Goal: Task Accomplishment & Management: Use online tool/utility

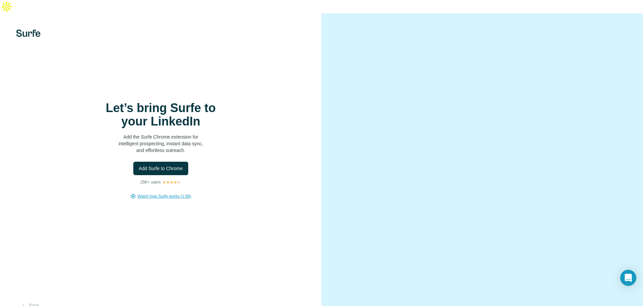
click at [161, 193] on span "Watch how Surfe works (1:58)" at bounding box center [164, 196] width 54 height 6
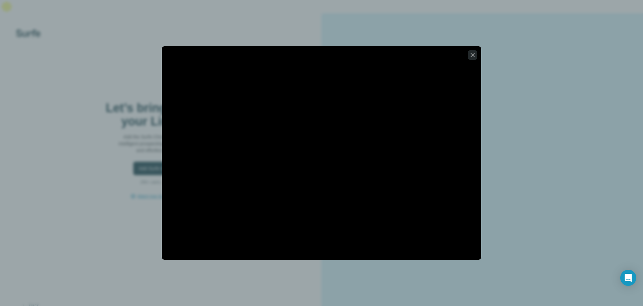
click at [473, 56] on icon "button" at bounding box center [473, 55] width 4 height 4
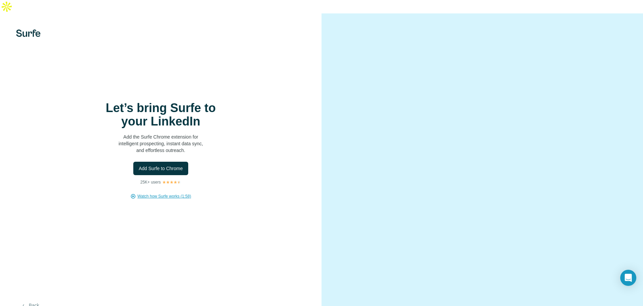
click at [31, 299] on button "Back" at bounding box center [30, 305] width 28 height 12
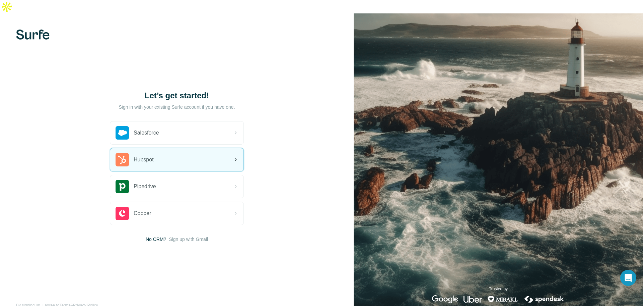
click at [222, 148] on div "Hubspot" at bounding box center [176, 159] width 133 height 23
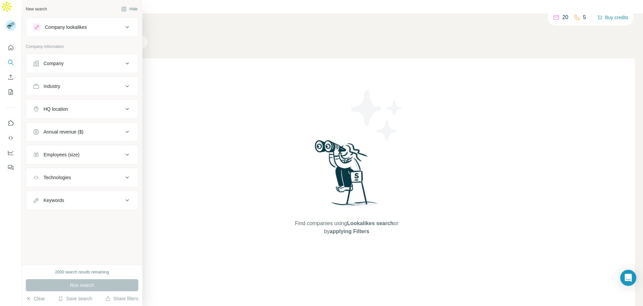
click at [88, 29] on div "Company lookalikes" at bounding box center [78, 27] width 90 height 8
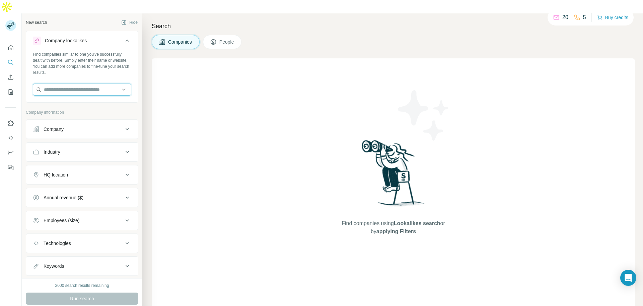
click at [74, 83] on input "text" at bounding box center [82, 89] width 99 height 12
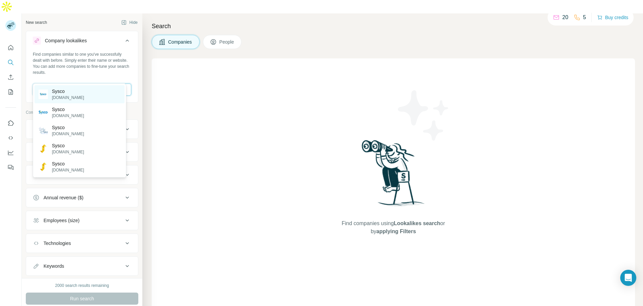
type input "*****"
click at [70, 93] on p "Sysco" at bounding box center [68, 91] width 32 height 7
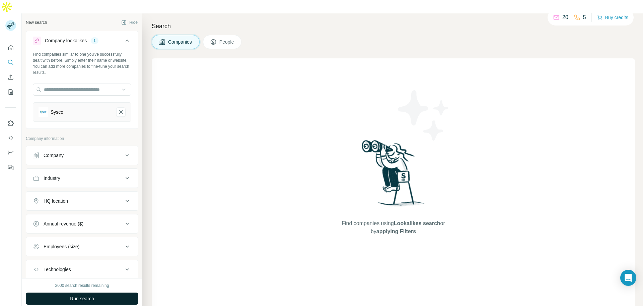
click at [97, 292] on button "Run search" at bounding box center [82, 298] width 113 height 12
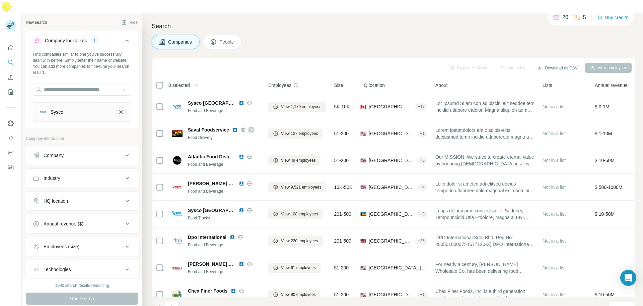
click at [123, 242] on icon at bounding box center [127, 246] width 8 height 8
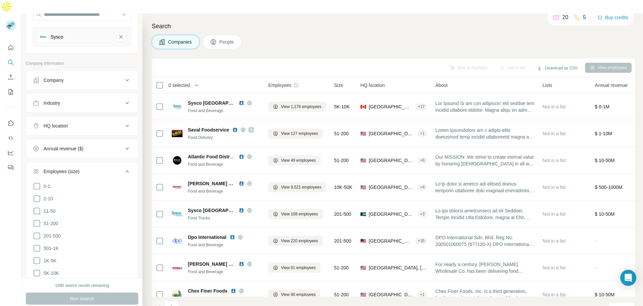
scroll to position [79, 0]
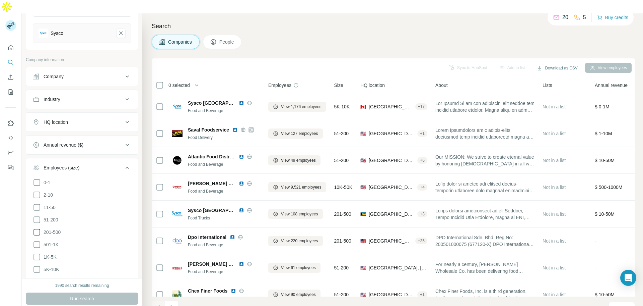
click at [37, 228] on icon at bounding box center [37, 232] width 8 height 8
click at [35, 240] on icon at bounding box center [37, 244] width 8 height 8
click at [35, 253] on icon at bounding box center [37, 257] width 8 height 8
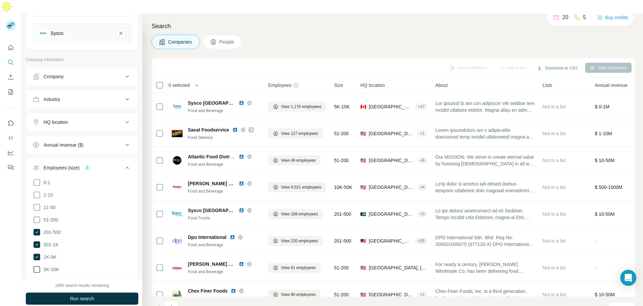
click at [36, 265] on icon at bounding box center [37, 269] width 8 height 8
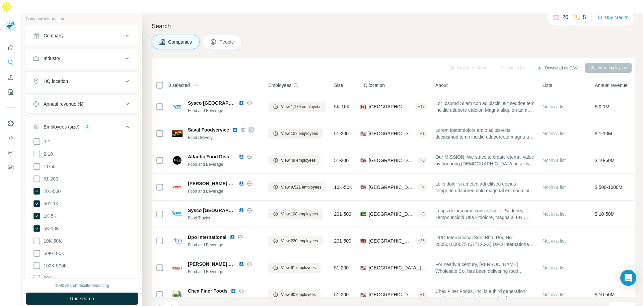
scroll to position [120, 0]
click at [38, 236] on icon at bounding box center [37, 240] width 8 height 8
click at [37, 249] on icon at bounding box center [37, 253] width 8 height 8
click at [37, 261] on icon at bounding box center [37, 265] width 8 height 8
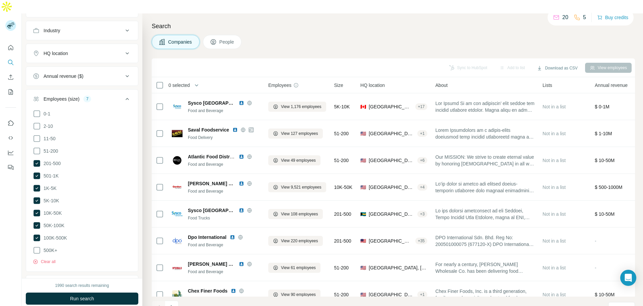
scroll to position [151, 0]
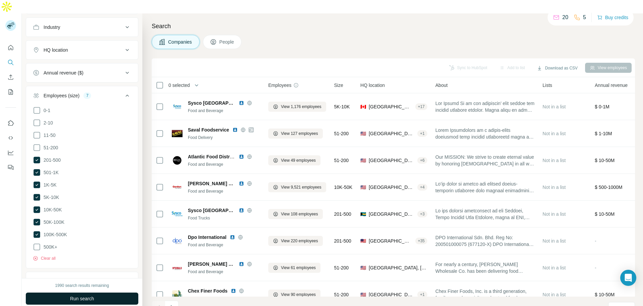
click at [87, 295] on span "Run search" at bounding box center [82, 298] width 24 height 7
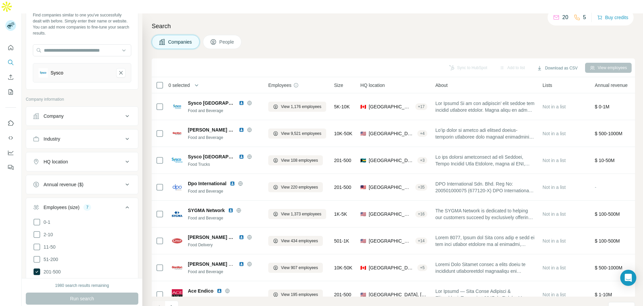
scroll to position [0, 0]
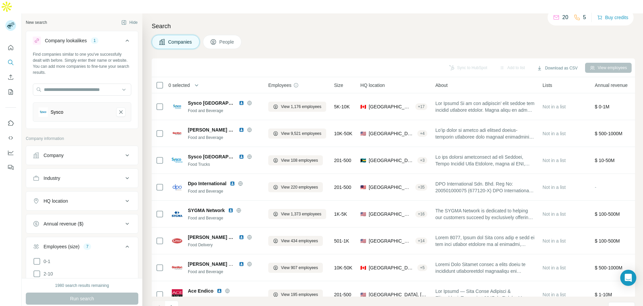
click at [221, 39] on span "People" at bounding box center [226, 42] width 15 height 7
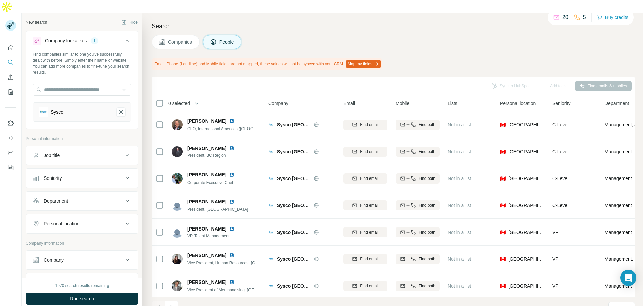
click at [124, 151] on icon at bounding box center [127, 155] width 8 height 8
click at [94, 166] on input "text" at bounding box center [75, 172] width 85 height 12
type input "*****"
click at [123, 169] on icon "button" at bounding box center [126, 172] width 7 height 7
click at [72, 166] on input "text" at bounding box center [75, 172] width 85 height 12
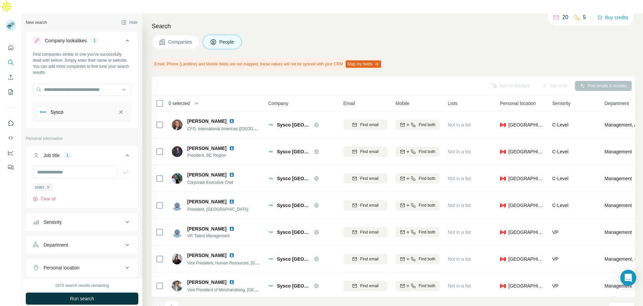
click at [123, 218] on icon at bounding box center [127, 222] width 8 height 8
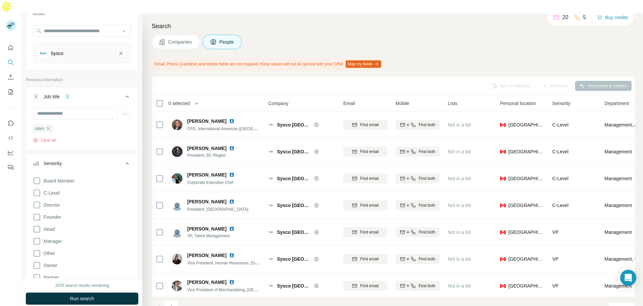
scroll to position [65, 0]
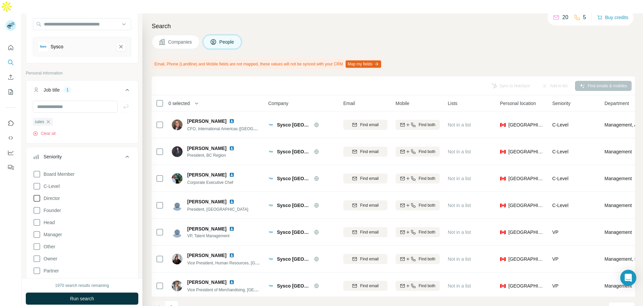
click at [37, 194] on icon at bounding box center [37, 198] width 8 height 8
click at [38, 218] on icon at bounding box center [37, 222] width 8 height 8
click at [38, 230] on icon at bounding box center [37, 234] width 8 height 8
click at [35, 182] on icon at bounding box center [37, 186] width 8 height 8
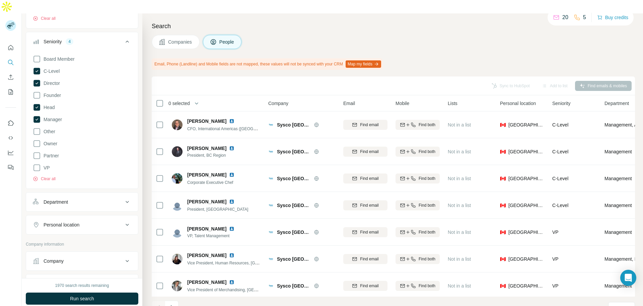
scroll to position [181, 0]
click at [123, 197] on icon at bounding box center [127, 201] width 8 height 8
click at [122, 215] on icon at bounding box center [124, 218] width 7 height 7
click at [105, 232] on div "Sales" at bounding box center [80, 234] width 82 height 7
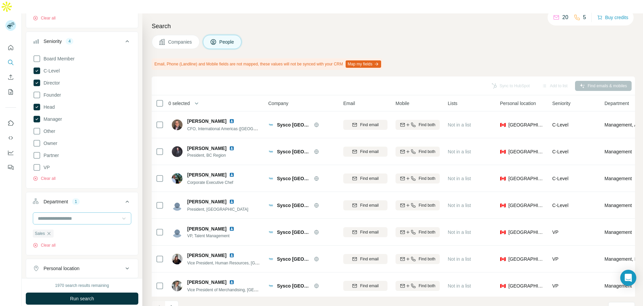
click at [122, 217] on icon at bounding box center [123, 218] width 3 height 2
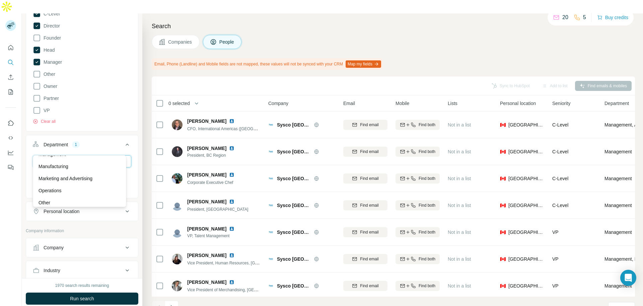
scroll to position [250, 0]
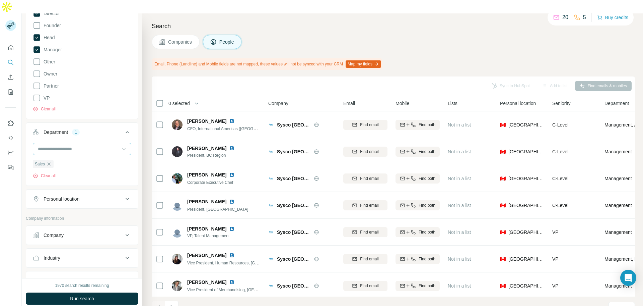
click at [137, 198] on div "New search Hide Company lookalikes 1 Find companies similar to one you've succe…" at bounding box center [82, 145] width 121 height 264
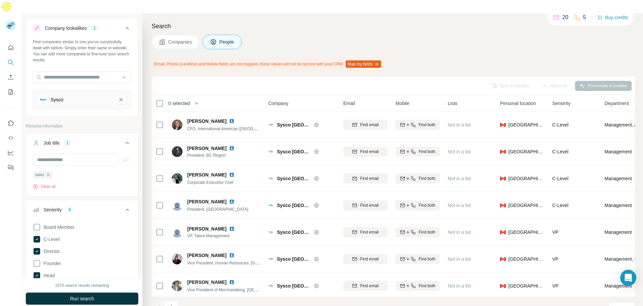
scroll to position [0, 0]
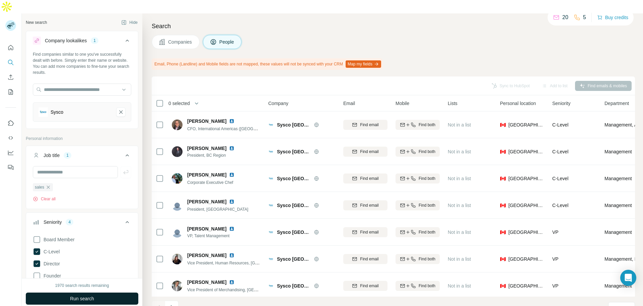
click at [89, 295] on span "Run search" at bounding box center [82, 298] width 24 height 7
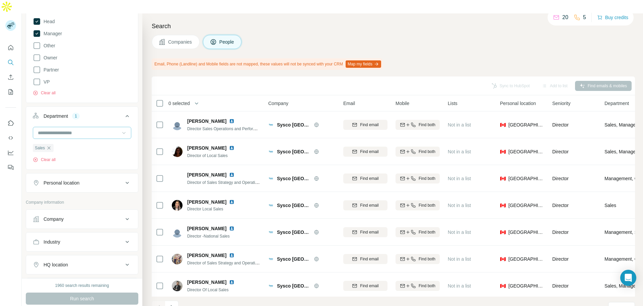
scroll to position [266, 0]
click at [126, 217] on icon at bounding box center [127, 218] width 3 height 2
click at [91, 242] on input "text" at bounding box center [82, 248] width 99 height 12
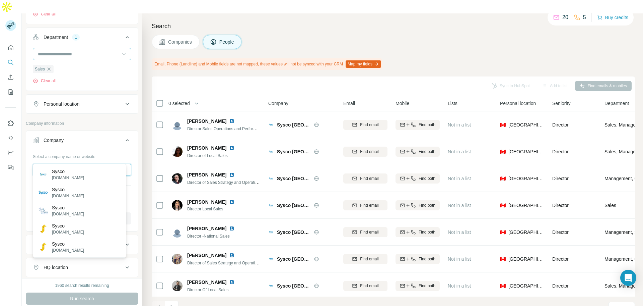
scroll to position [345, 0]
type input "*****"
click at [60, 174] on p "Sysco" at bounding box center [68, 171] width 32 height 7
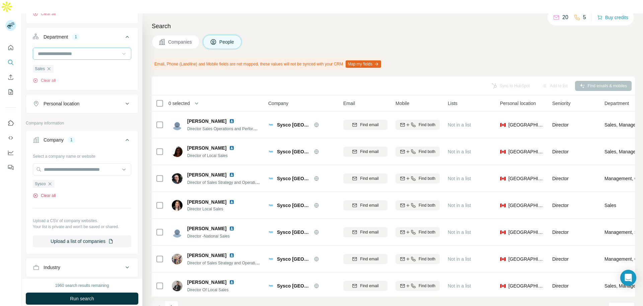
click at [48, 192] on button "Clear all" at bounding box center [44, 195] width 23 height 6
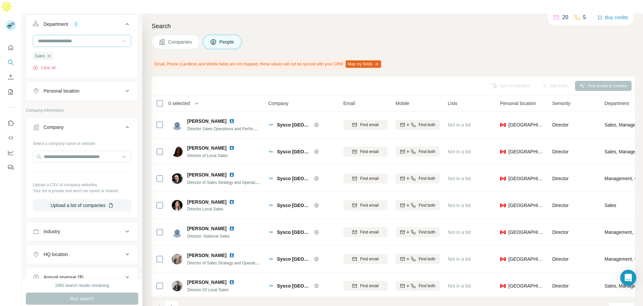
scroll to position [345, 0]
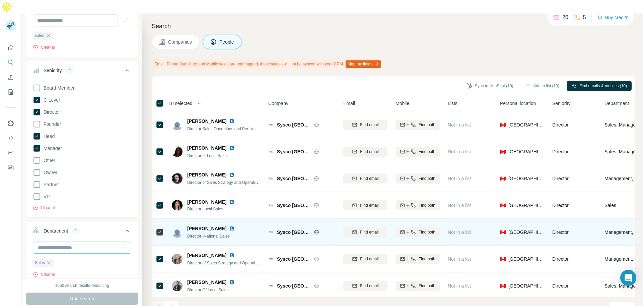
scroll to position [86, 0]
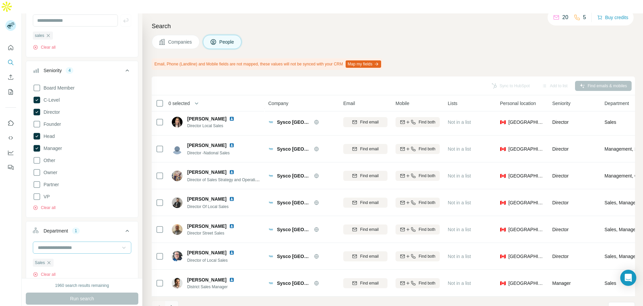
click at [173, 304] on icon "Navigate to next page" at bounding box center [172, 307] width 7 height 7
click at [173, 305] on icon "Navigate to next page" at bounding box center [172, 307] width 2 height 4
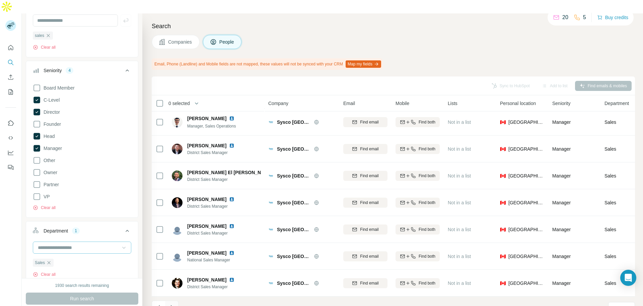
click at [173, 305] on icon "Navigate to next page" at bounding box center [172, 307] width 2 height 4
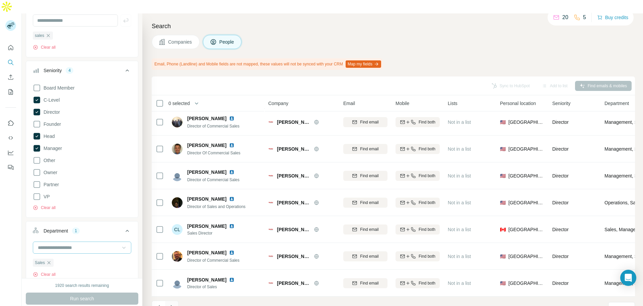
click at [173, 305] on icon "Navigate to next page" at bounding box center [172, 307] width 2 height 4
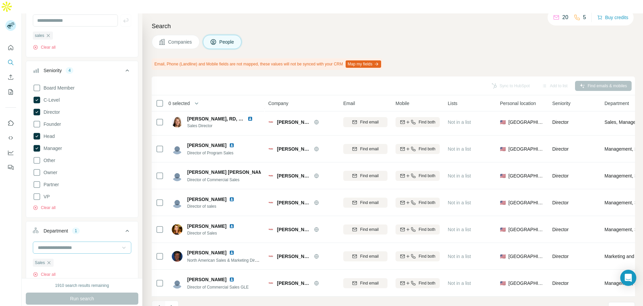
click at [158, 304] on icon "Navigate to previous page" at bounding box center [158, 307] width 7 height 7
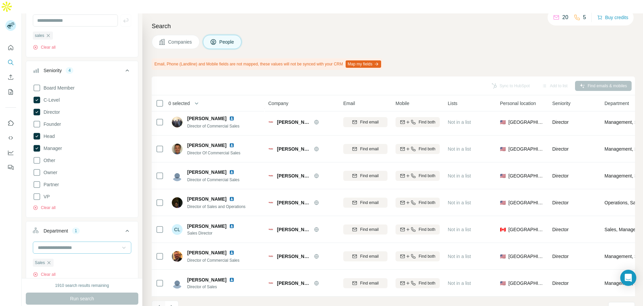
click at [158, 304] on icon "Navigate to previous page" at bounding box center [158, 307] width 7 height 7
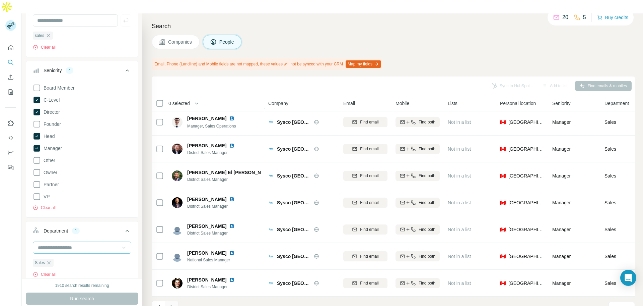
click at [172, 304] on icon "Navigate to next page" at bounding box center [172, 307] width 7 height 7
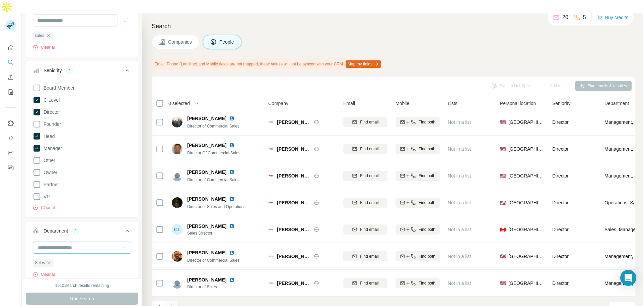
click at [172, 304] on icon "Navigate to next page" at bounding box center [172, 307] width 7 height 7
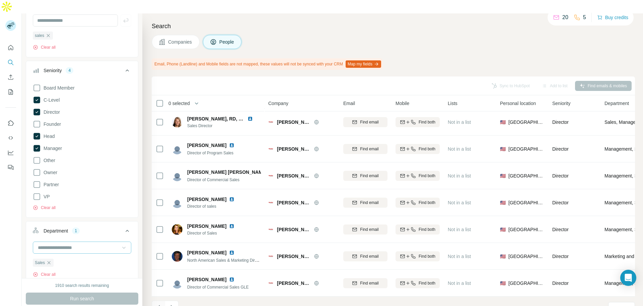
click at [160, 304] on icon "Navigate to previous page" at bounding box center [158, 307] width 7 height 7
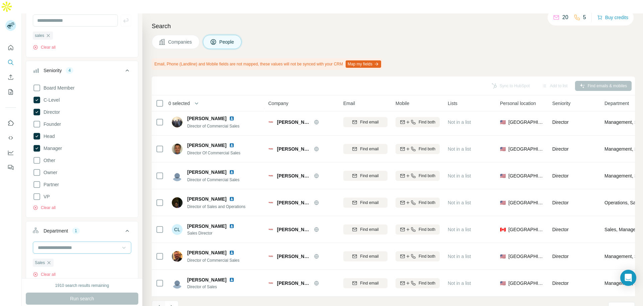
click at [160, 304] on icon "Navigate to previous page" at bounding box center [158, 307] width 7 height 7
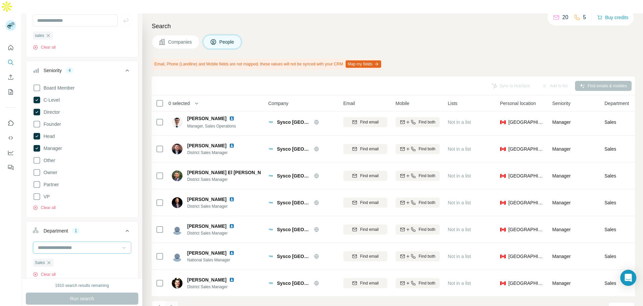
click at [171, 304] on icon "Navigate to next page" at bounding box center [172, 307] width 7 height 7
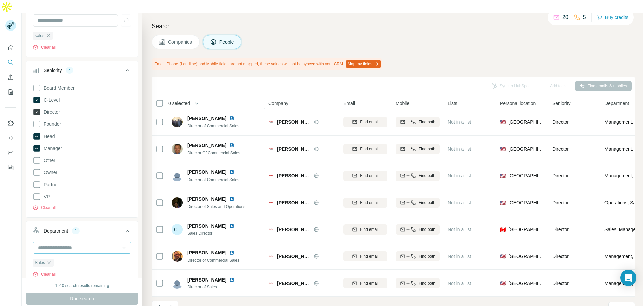
click at [37, 109] on icon at bounding box center [37, 112] width 7 height 7
click at [87, 295] on span "Run search" at bounding box center [82, 298] width 24 height 7
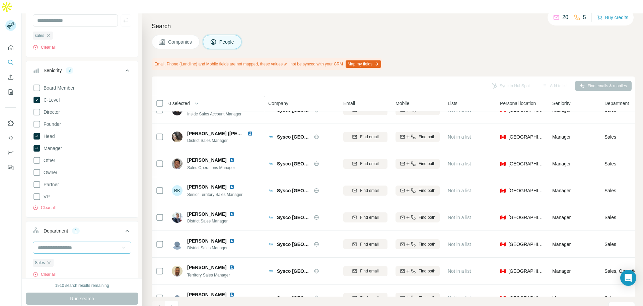
scroll to position [86, 0]
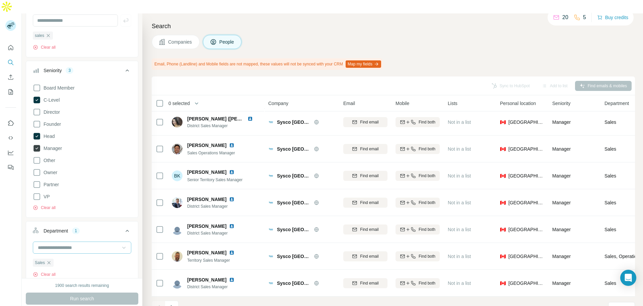
click at [35, 145] on icon at bounding box center [37, 148] width 7 height 7
click at [36, 135] on icon at bounding box center [37, 136] width 3 height 2
click at [87, 295] on span "Run search" at bounding box center [82, 298] width 24 height 7
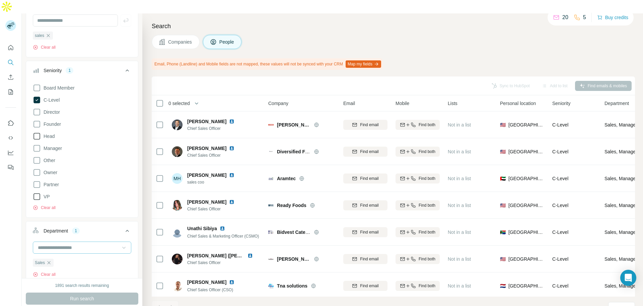
click at [37, 192] on icon at bounding box center [37, 196] width 8 height 8
click at [77, 292] on button "Run search" at bounding box center [82, 298] width 113 height 12
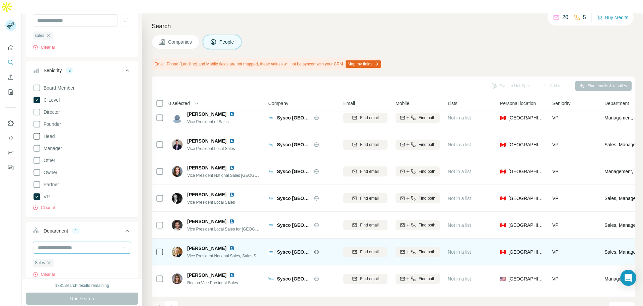
scroll to position [86, 0]
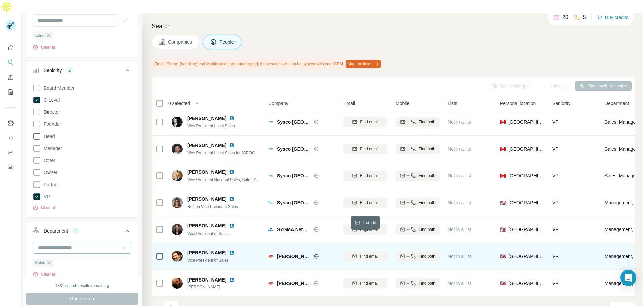
click at [369, 253] on span "Find email" at bounding box center [369, 256] width 18 height 6
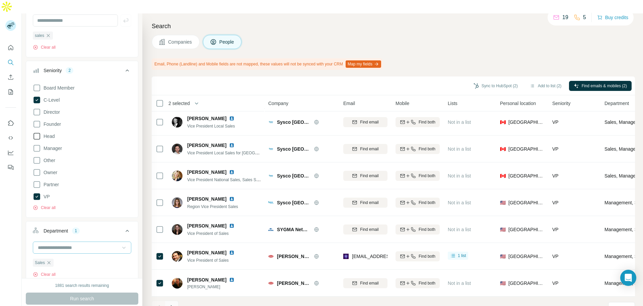
click at [173, 304] on icon "Navigate to next page" at bounding box center [172, 307] width 7 height 7
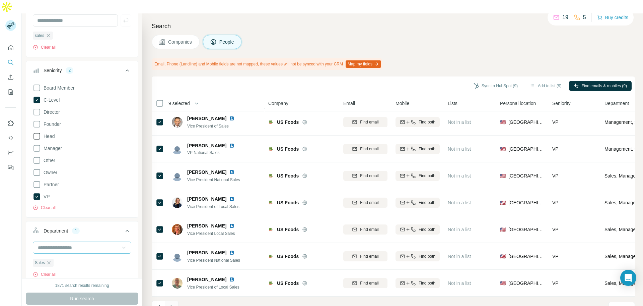
click at [173, 305] on icon "Navigate to next page" at bounding box center [172, 307] width 2 height 4
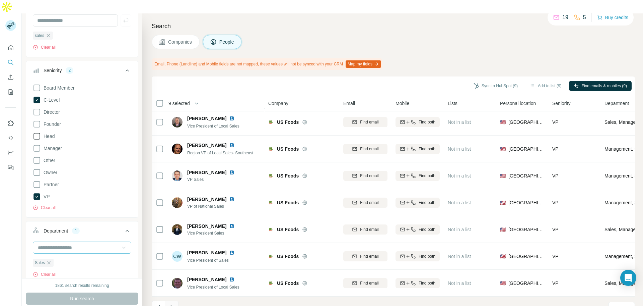
click at [172, 305] on icon "Navigate to next page" at bounding box center [172, 307] width 2 height 4
click at [171, 305] on icon "Navigate to next page" at bounding box center [172, 307] width 2 height 4
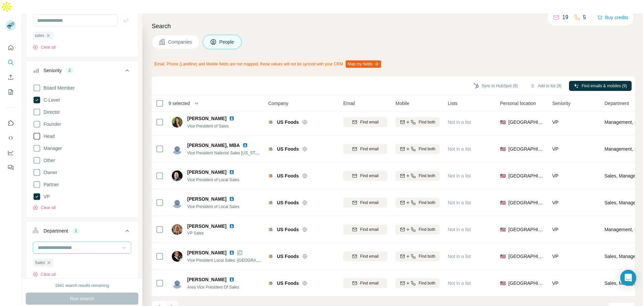
click at [171, 305] on icon "Navigate to next page" at bounding box center [172, 307] width 2 height 4
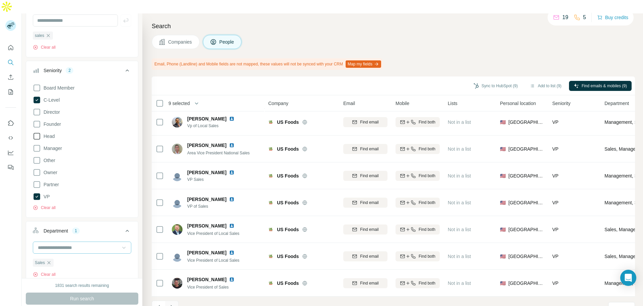
click at [171, 305] on icon "Navigate to next page" at bounding box center [172, 307] width 2 height 4
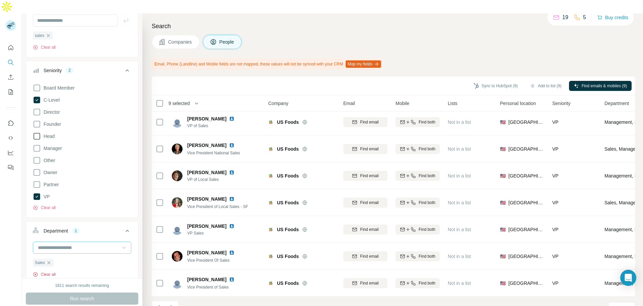
click at [47, 271] on button "Clear all" at bounding box center [44, 274] width 23 height 6
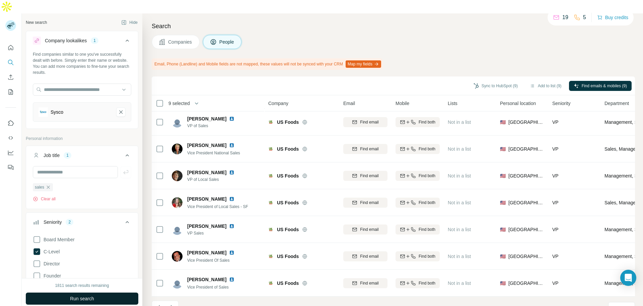
click at [78, 295] on span "Run search" at bounding box center [82, 298] width 24 height 7
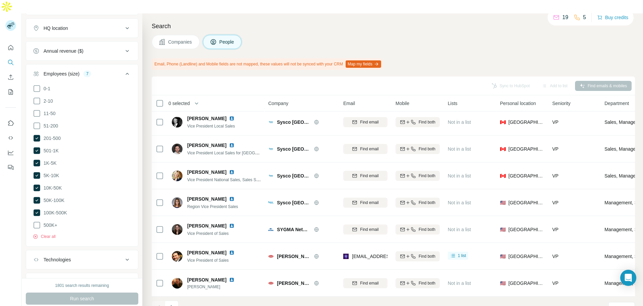
scroll to position [563, 0]
click at [36, 206] on icon at bounding box center [37, 209] width 7 height 7
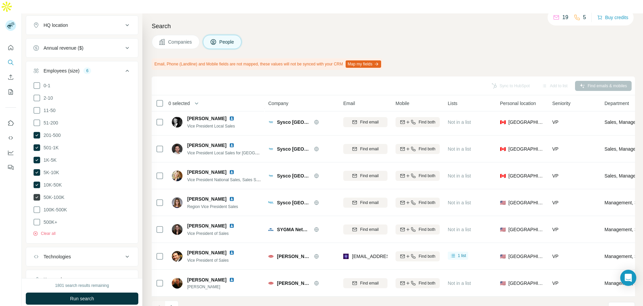
click at [38, 194] on icon at bounding box center [37, 197] width 7 height 7
click at [79, 295] on span "Run search" at bounding box center [82, 298] width 24 height 7
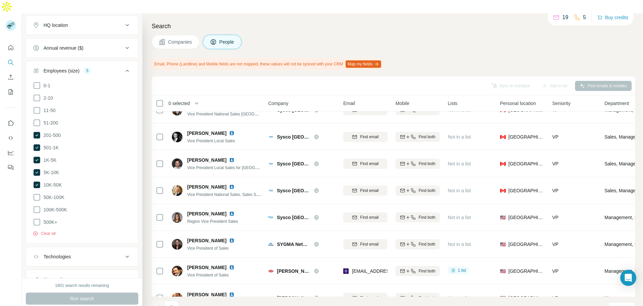
scroll to position [86, 0]
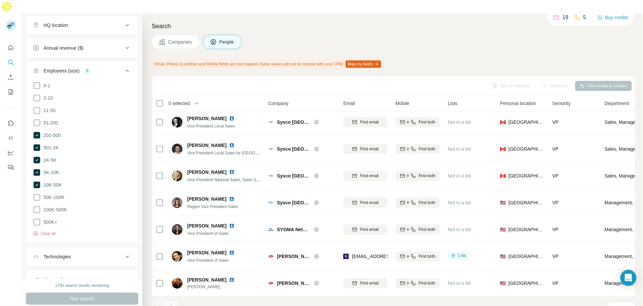
click at [174, 304] on icon "Navigate to next page" at bounding box center [172, 307] width 7 height 7
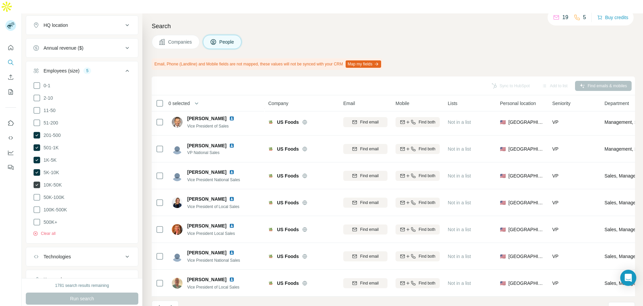
click at [38, 181] on icon at bounding box center [37, 184] width 7 height 7
click at [79, 295] on span "Run search" at bounding box center [82, 298] width 24 height 7
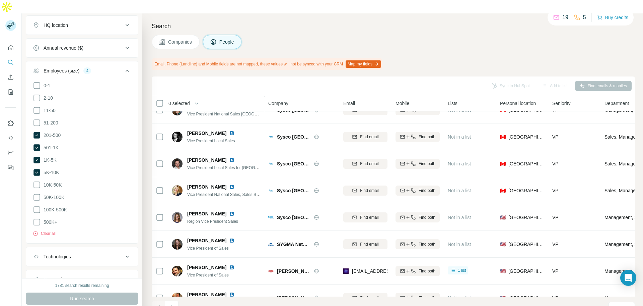
scroll to position [86, 0]
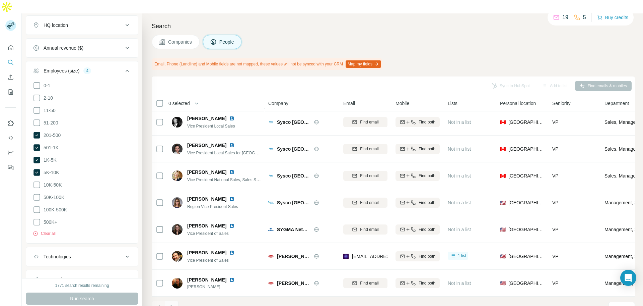
click at [173, 304] on icon "Navigate to next page" at bounding box center [172, 307] width 7 height 7
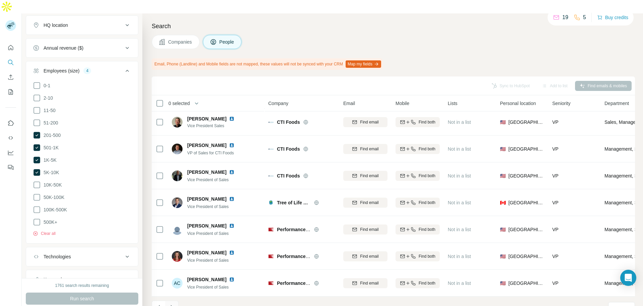
click at [173, 304] on icon "Navigate to next page" at bounding box center [172, 307] width 7 height 7
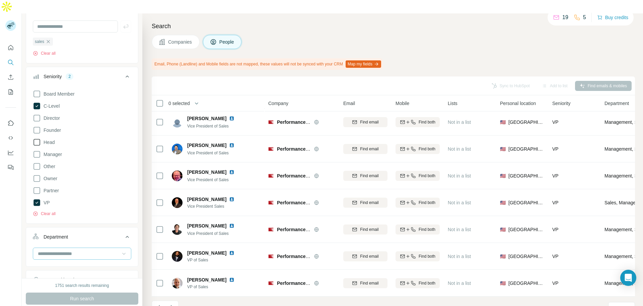
scroll to position [123, 0]
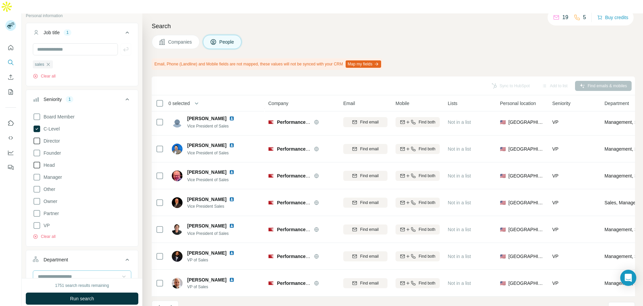
click at [37, 137] on icon at bounding box center [37, 141] width 8 height 8
click at [75, 295] on span "Run search" at bounding box center [82, 298] width 24 height 7
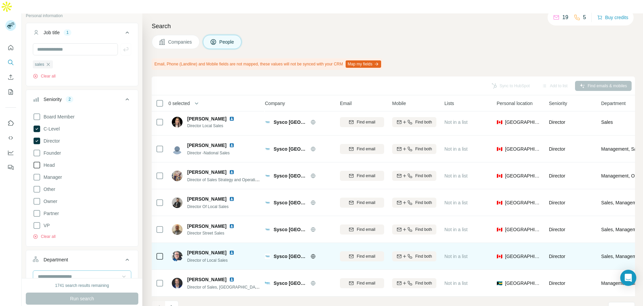
scroll to position [86, 4]
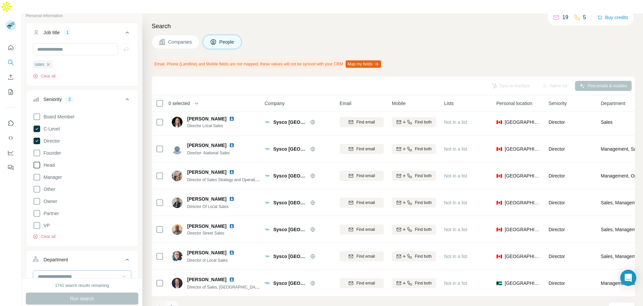
click at [169, 304] on icon "Navigate to next page" at bounding box center [172, 307] width 7 height 7
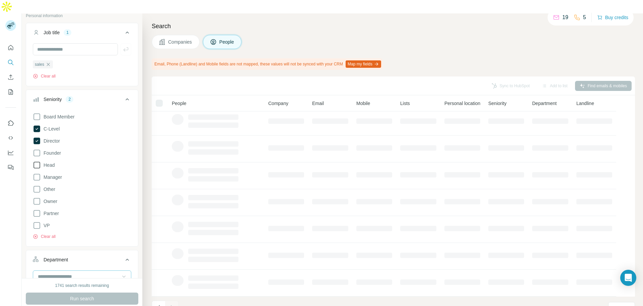
scroll to position [86, 0]
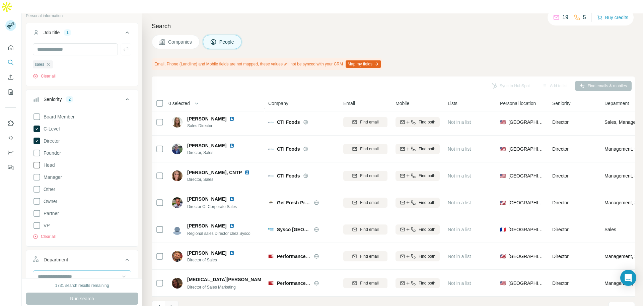
click at [172, 304] on icon "Navigate to next page" at bounding box center [172, 307] width 7 height 7
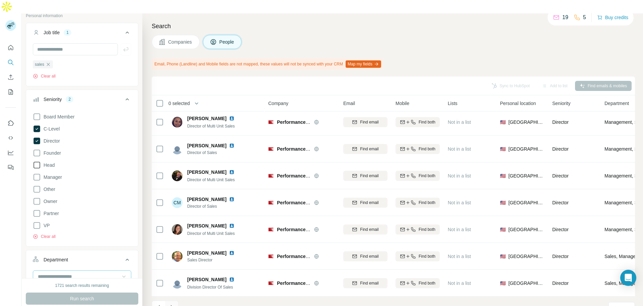
click at [172, 304] on icon "Navigate to next page" at bounding box center [172, 307] width 7 height 7
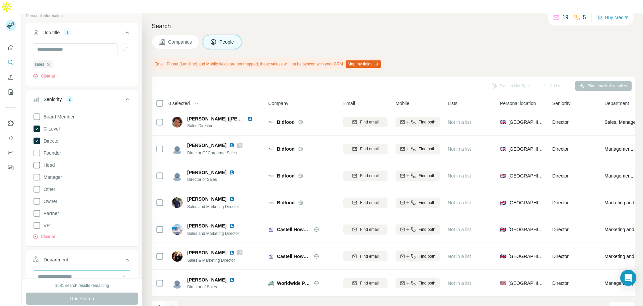
click at [172, 304] on icon "Navigate to next page" at bounding box center [172, 307] width 7 height 7
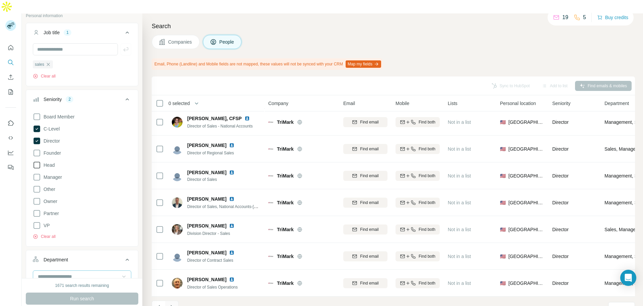
click at [172, 304] on icon "Navigate to next page" at bounding box center [172, 307] width 7 height 7
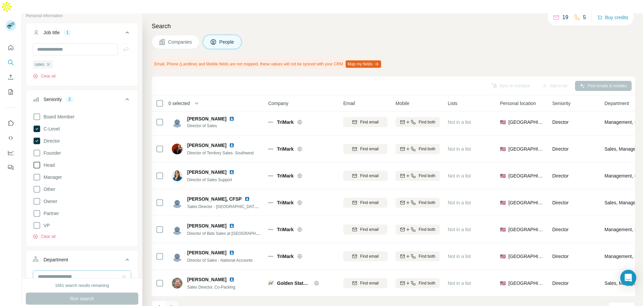
click at [172, 304] on icon "Navigate to next page" at bounding box center [172, 307] width 7 height 7
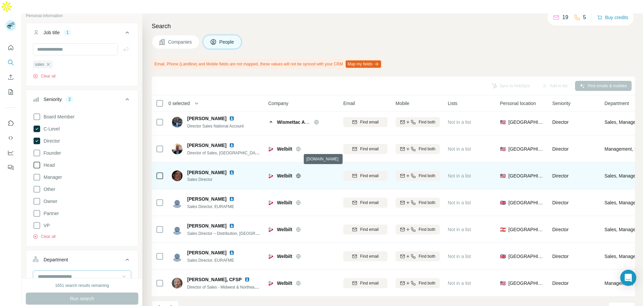
click at [299, 173] on icon at bounding box center [298, 175] width 5 height 5
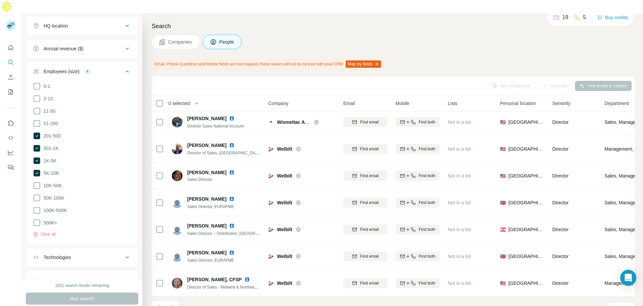
scroll to position [593, 0]
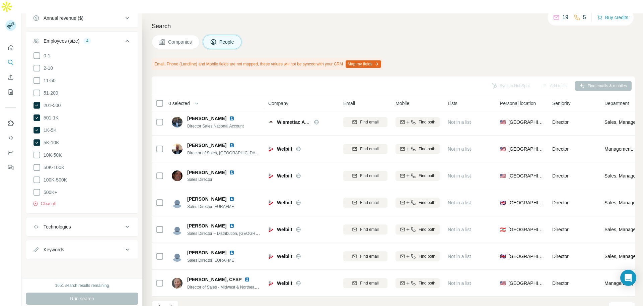
click at [123, 245] on icon at bounding box center [127, 249] width 8 height 8
click at [88, 260] on input "text" at bounding box center [75, 266] width 85 height 12
type input "**********"
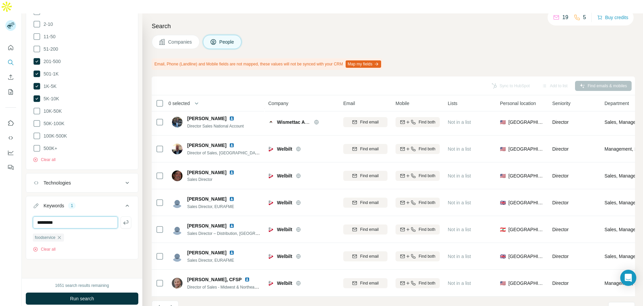
type input "*********"
type input "**********"
click at [89, 295] on span "Run search" at bounding box center [82, 298] width 24 height 7
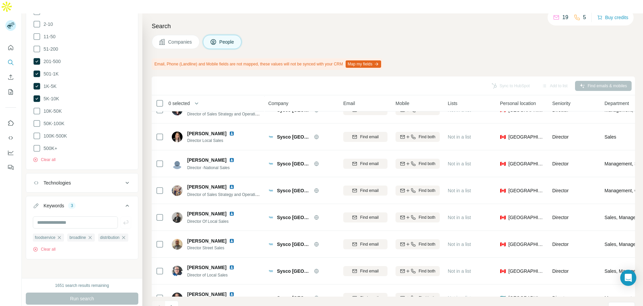
scroll to position [86, 0]
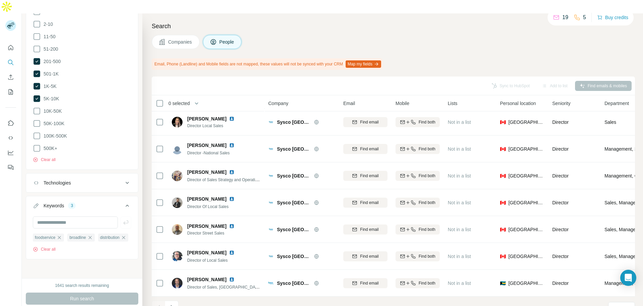
click at [126, 182] on icon at bounding box center [127, 183] width 3 height 2
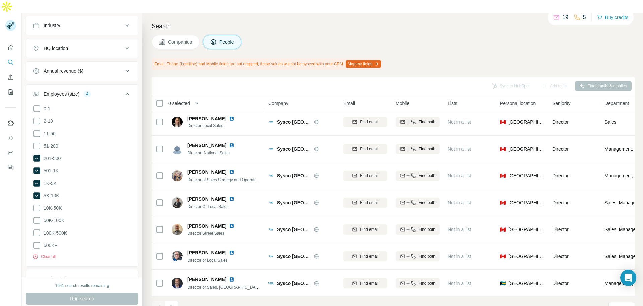
scroll to position [540, 0]
click at [36, 155] on icon at bounding box center [37, 158] width 7 height 7
click at [88, 295] on span "Run search" at bounding box center [82, 298] width 24 height 7
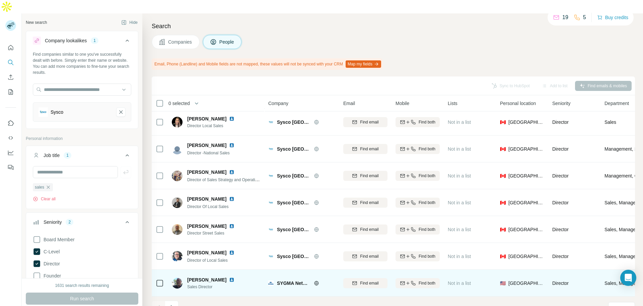
click at [318, 282] on icon at bounding box center [316, 282] width 4 height 0
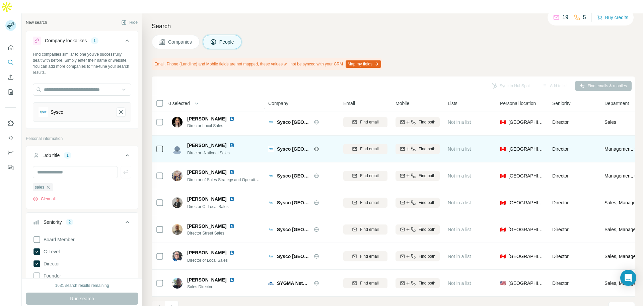
click at [198, 139] on div "Christy McClintock Director -National Sales" at bounding box center [216, 148] width 89 height 18
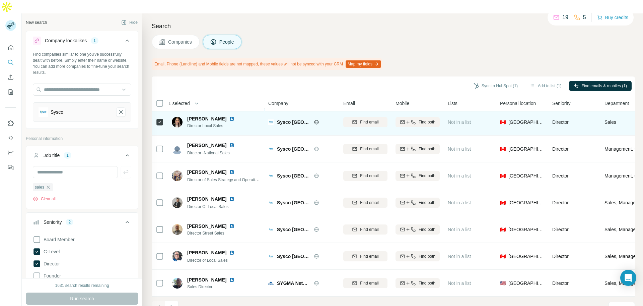
click at [158, 113] on div at bounding box center [160, 122] width 8 height 18
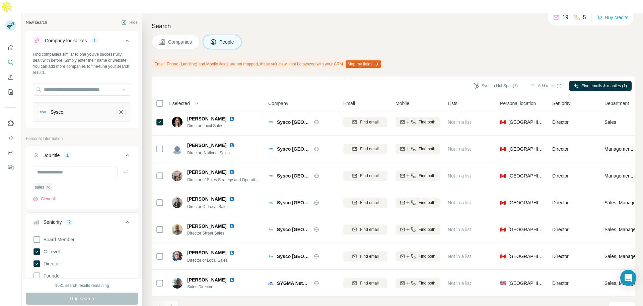
click at [171, 304] on icon "Navigate to next page" at bounding box center [172, 307] width 7 height 7
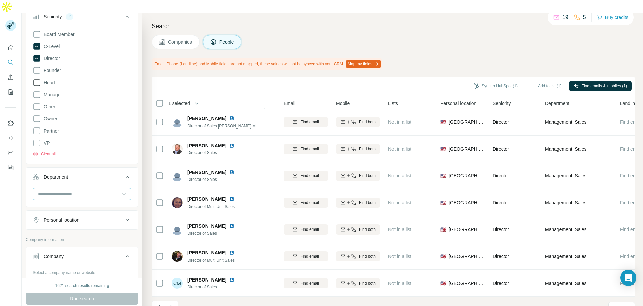
scroll to position [205, 0]
click at [37, 55] on icon at bounding box center [37, 58] width 7 height 7
click at [101, 292] on button "Run search" at bounding box center [82, 298] width 113 height 12
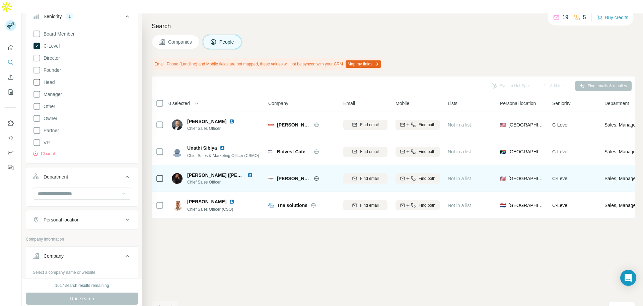
scroll to position [0, 73]
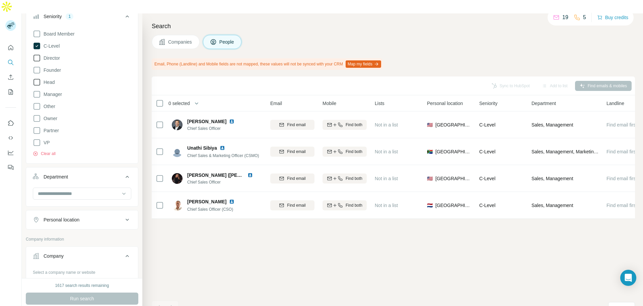
click at [35, 54] on icon at bounding box center [37, 58] width 8 height 8
click at [101, 292] on button "Run search" at bounding box center [82, 298] width 113 height 12
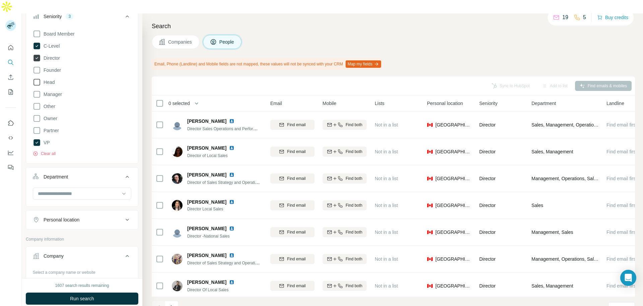
click at [38, 55] on icon at bounding box center [37, 58] width 7 height 7
click at [94, 292] on button "Run search" at bounding box center [82, 298] width 113 height 12
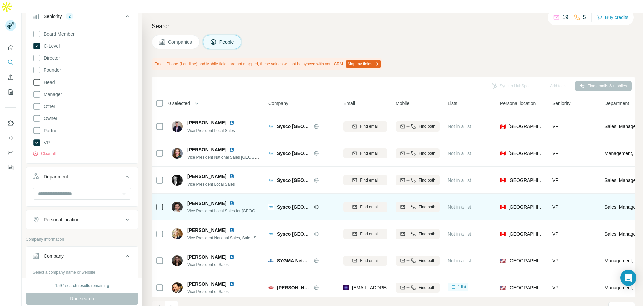
scroll to position [86, 0]
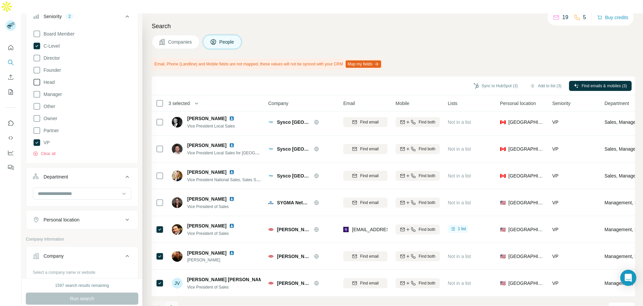
click at [171, 304] on icon "Navigate to next page" at bounding box center [172, 307] width 7 height 7
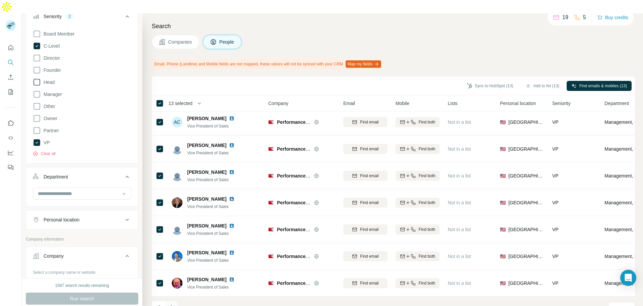
click at [169, 304] on icon "Navigate to next page" at bounding box center [172, 307] width 7 height 7
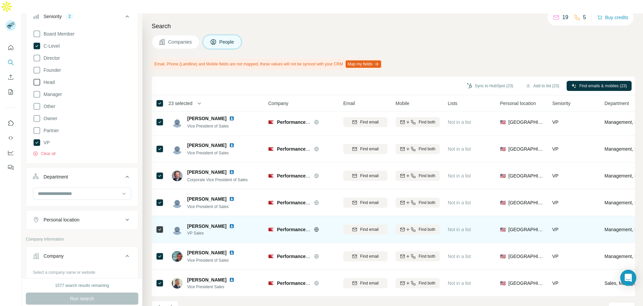
click at [317, 227] on icon at bounding box center [317, 229] width 2 height 4
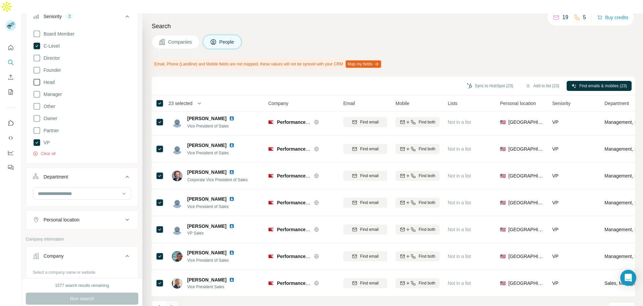
click at [172, 304] on icon "Navigate to next page" at bounding box center [172, 307] width 7 height 7
click at [173, 304] on icon "Navigate to next page" at bounding box center [172, 307] width 7 height 7
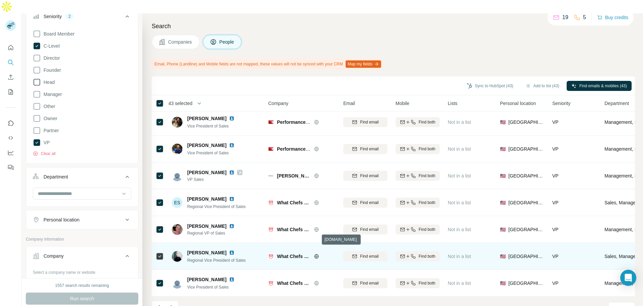
click at [318, 256] on icon at bounding box center [316, 256] width 4 height 0
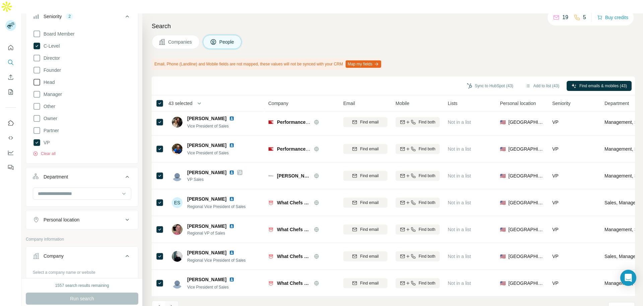
click at [171, 304] on icon "Navigate to next page" at bounding box center [172, 307] width 7 height 7
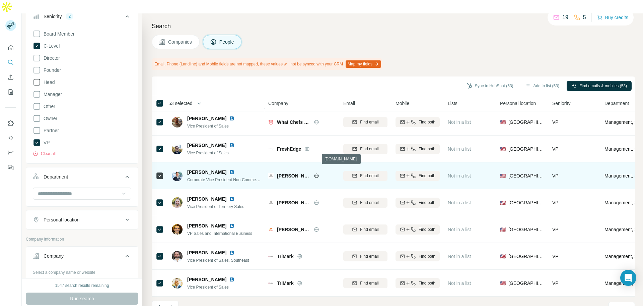
click at [317, 173] on icon at bounding box center [316, 175] width 4 height 4
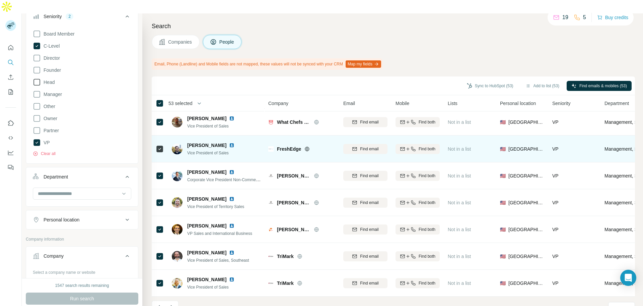
click at [307, 146] on icon at bounding box center [308, 148] width 2 height 4
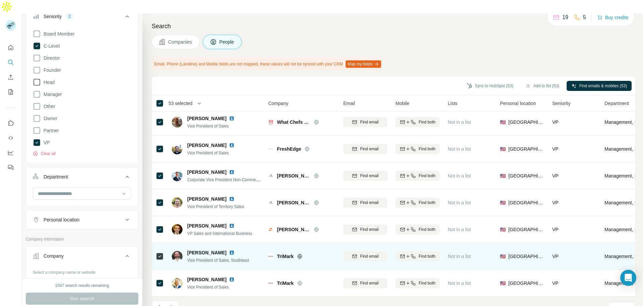
click at [300, 254] on icon at bounding box center [300, 256] width 2 height 4
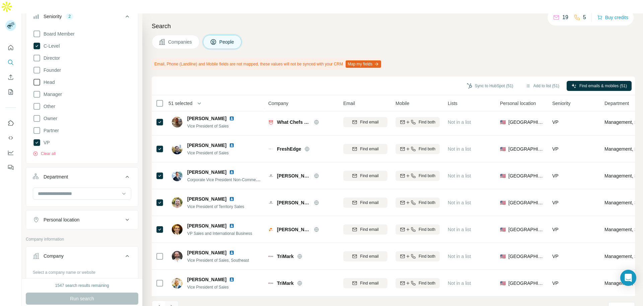
click at [173, 304] on icon "Navigate to next page" at bounding box center [172, 307] width 7 height 7
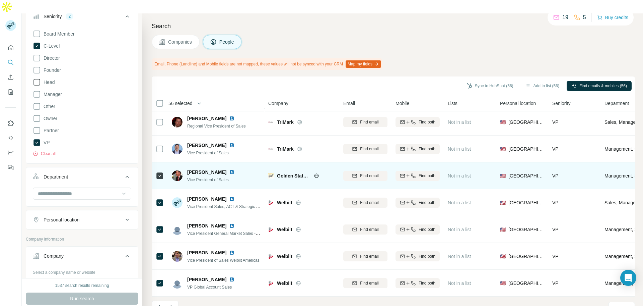
click at [320, 173] on div at bounding box center [324, 175] width 21 height 5
click at [316, 175] on icon at bounding box center [316, 175] width 4 height 0
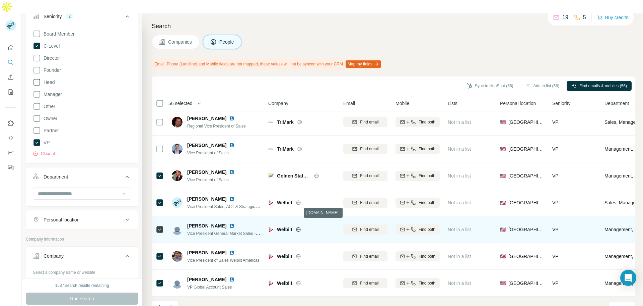
click at [300, 227] on icon at bounding box center [298, 229] width 5 height 5
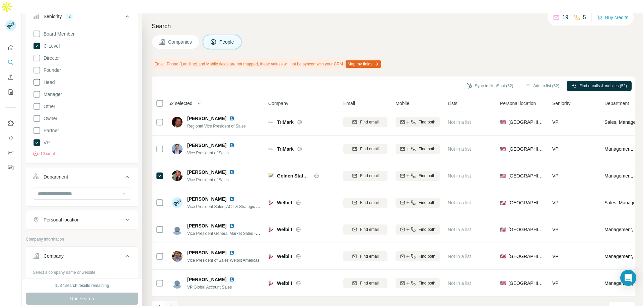
click at [172, 305] on icon "Navigate to next page" at bounding box center [172, 307] width 2 height 4
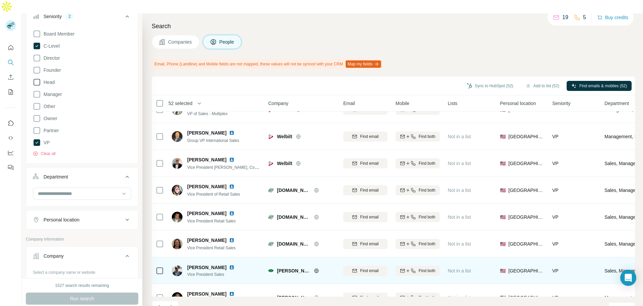
scroll to position [0, 0]
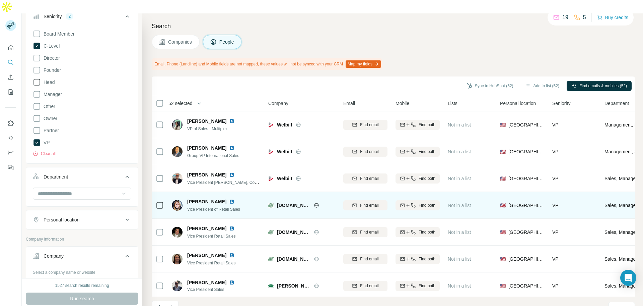
click at [317, 203] on icon at bounding box center [316, 205] width 4 height 4
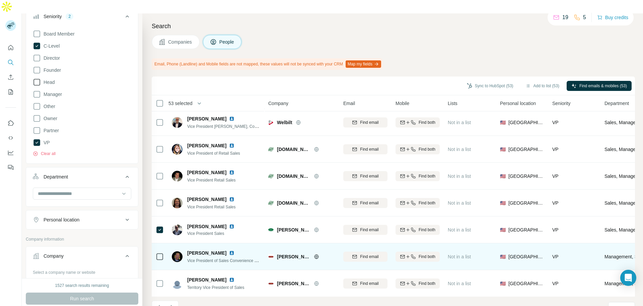
scroll to position [86, 0]
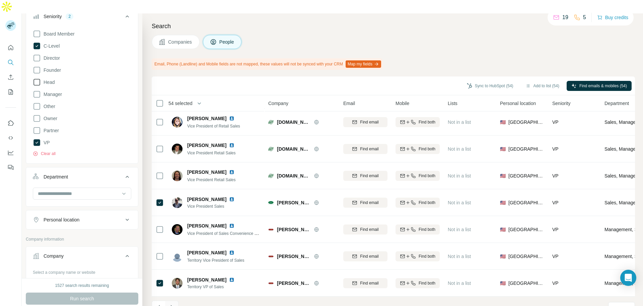
click at [172, 304] on icon "Navigate to next page" at bounding box center [172, 307] width 7 height 7
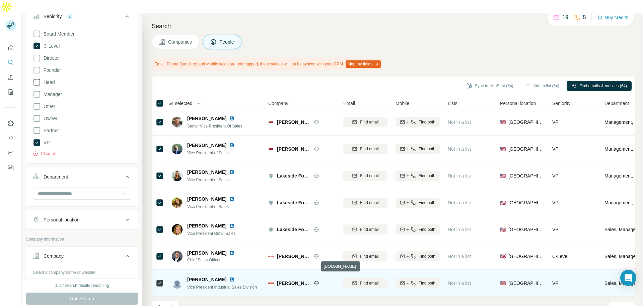
click at [317, 282] on icon at bounding box center [316, 282] width 4 height 0
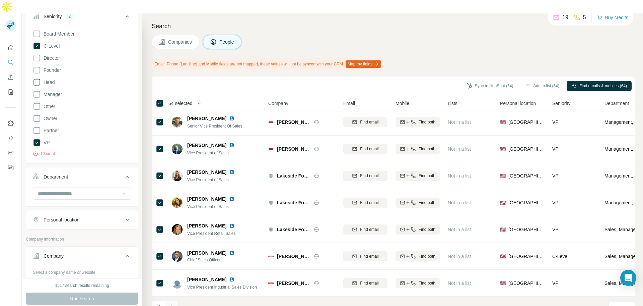
click at [171, 304] on icon "Navigate to next page" at bounding box center [172, 307] width 7 height 7
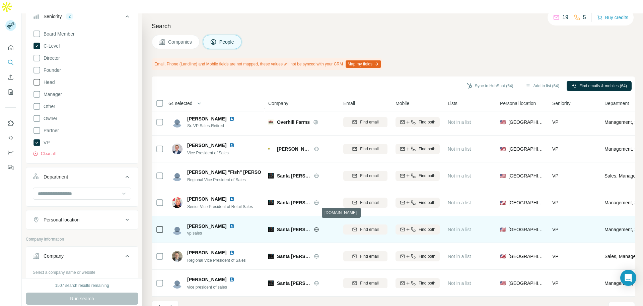
click at [316, 227] on icon at bounding box center [316, 229] width 5 height 5
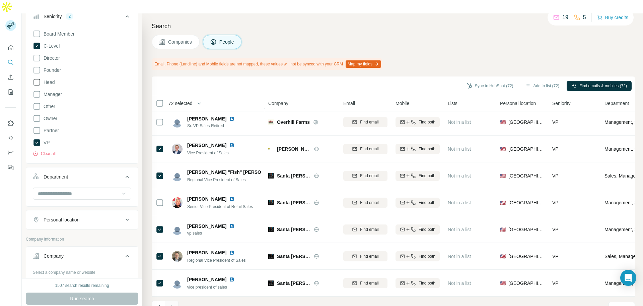
click at [172, 304] on icon "Navigate to next page" at bounding box center [172, 307] width 7 height 7
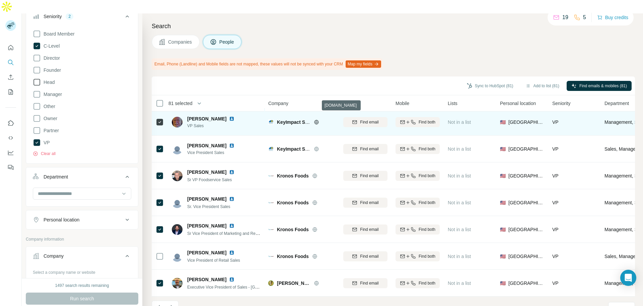
click at [316, 120] on icon at bounding box center [317, 122] width 2 height 4
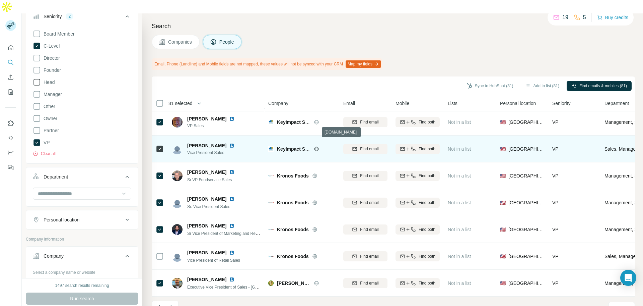
click at [315, 148] on icon at bounding box center [316, 148] width 4 height 0
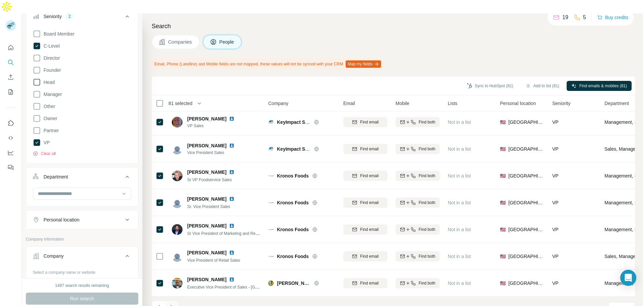
click at [169, 304] on icon "Navigate to next page" at bounding box center [172, 307] width 7 height 7
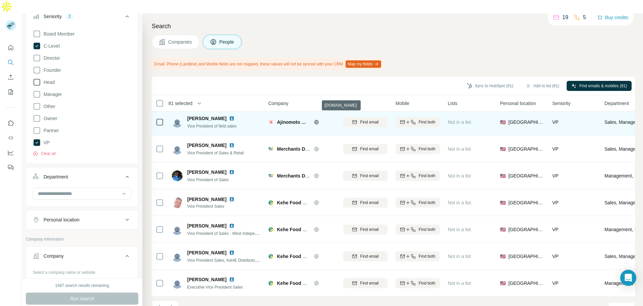
click at [317, 119] on icon at bounding box center [316, 121] width 5 height 5
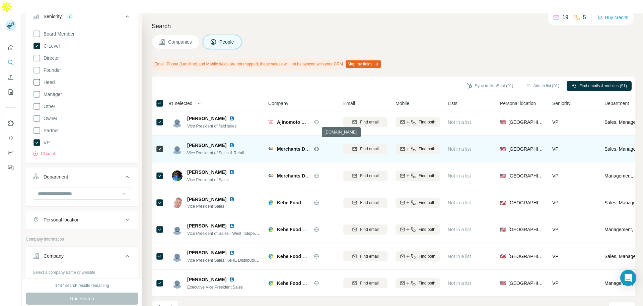
click at [318, 146] on icon at bounding box center [316, 148] width 5 height 5
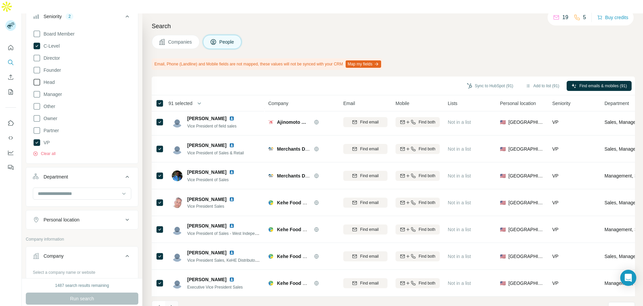
click at [172, 304] on icon "Navigate to next page" at bounding box center [172, 307] width 7 height 7
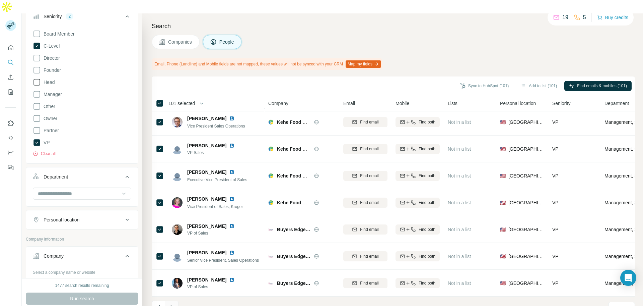
click at [172, 304] on icon "Navigate to next page" at bounding box center [172, 307] width 7 height 7
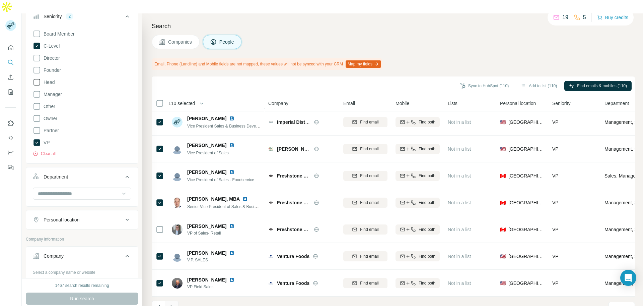
click at [174, 304] on icon "Navigate to next page" at bounding box center [172, 307] width 7 height 7
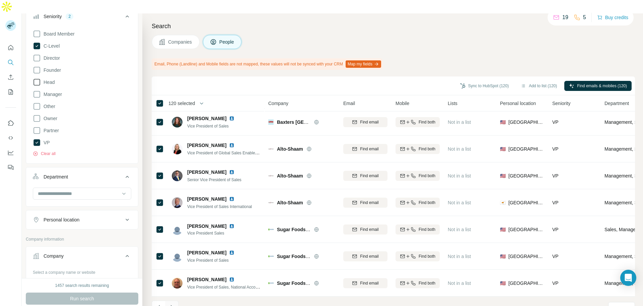
click at [172, 304] on icon "Navigate to next page" at bounding box center [172, 307] width 7 height 7
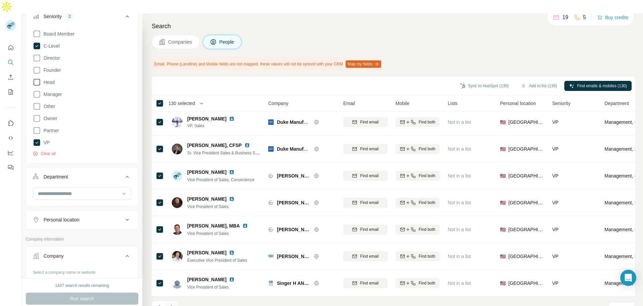
click at [173, 304] on icon "Navigate to next page" at bounding box center [172, 307] width 7 height 7
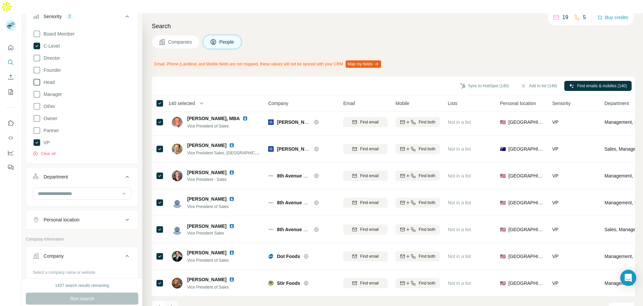
click at [172, 304] on icon "Navigate to next page" at bounding box center [172, 307] width 7 height 7
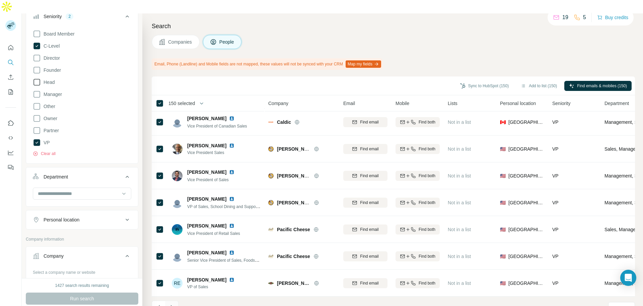
click at [173, 304] on icon "Navigate to next page" at bounding box center [172, 307] width 7 height 7
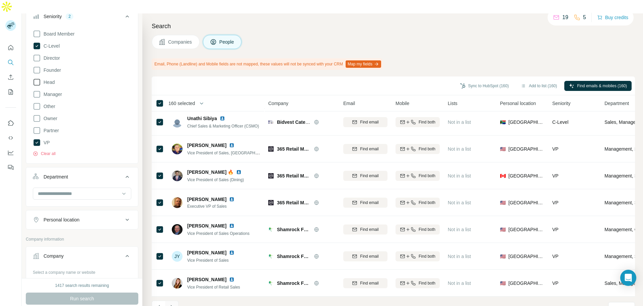
click at [171, 304] on icon "Navigate to next page" at bounding box center [172, 307] width 7 height 7
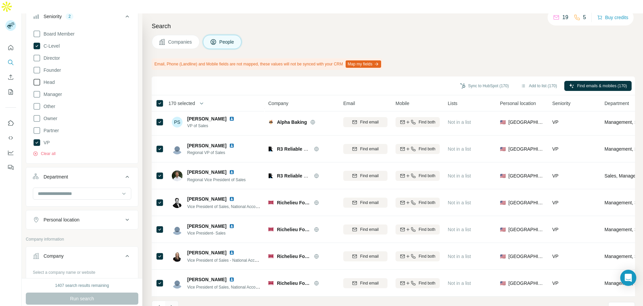
click at [174, 304] on icon "Navigate to next page" at bounding box center [172, 307] width 7 height 7
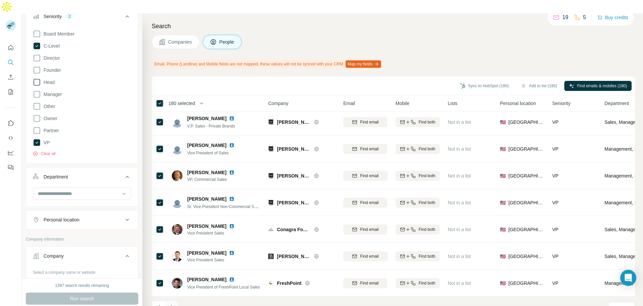
click at [171, 304] on icon "Navigate to next page" at bounding box center [172, 307] width 7 height 7
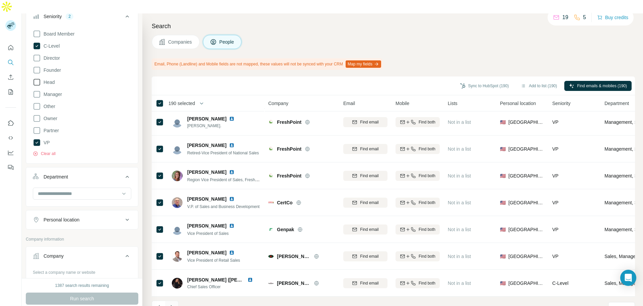
click at [172, 304] on icon "Navigate to next page" at bounding box center [172, 307] width 7 height 7
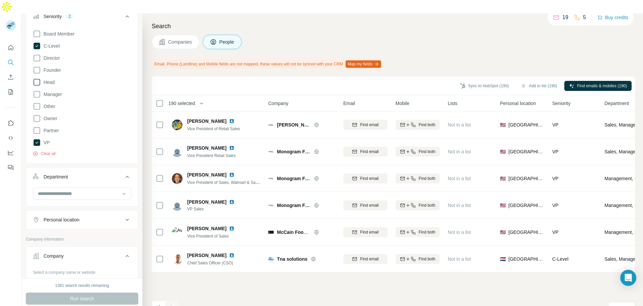
scroll to position [0, 0]
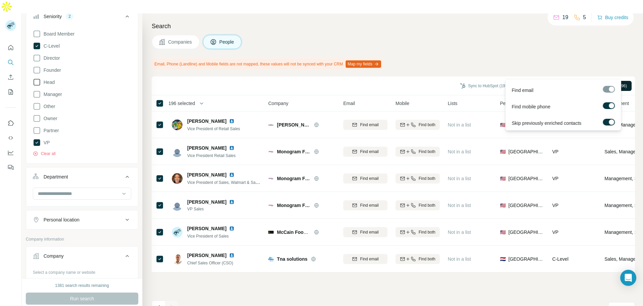
click at [596, 83] on span "Find emails & mobiles (196)" at bounding box center [602, 86] width 50 height 6
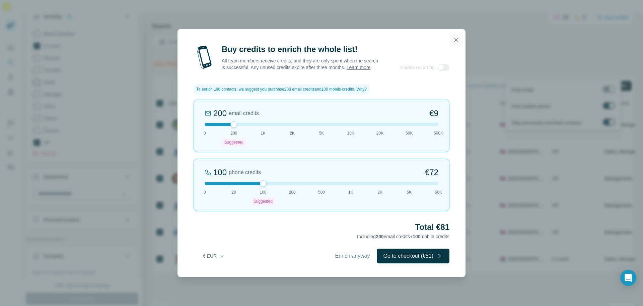
click at [458, 39] on icon "button" at bounding box center [456, 40] width 7 height 7
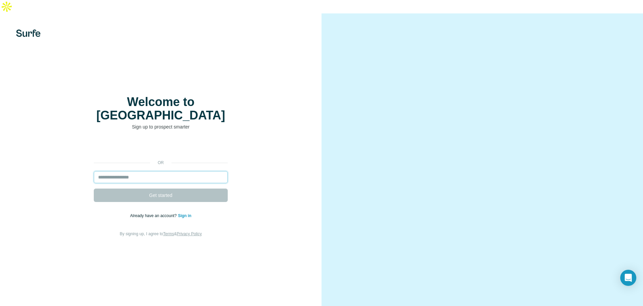
click at [116, 171] on input "email" at bounding box center [161, 177] width 134 height 12
type input "**********"
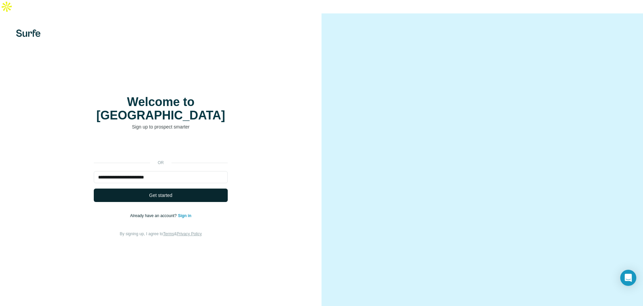
click at [162, 192] on span "Get started" at bounding box center [160, 195] width 23 height 7
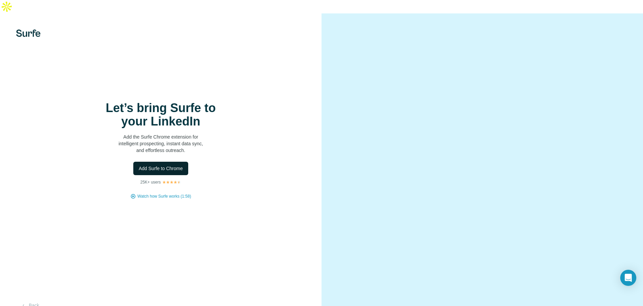
click at [163, 165] on span "Add Surfe to Chrome" at bounding box center [161, 168] width 44 height 7
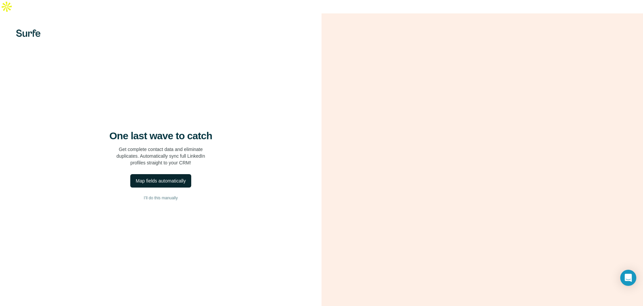
click at [159, 177] on div "Map fields automatically" at bounding box center [161, 180] width 50 height 7
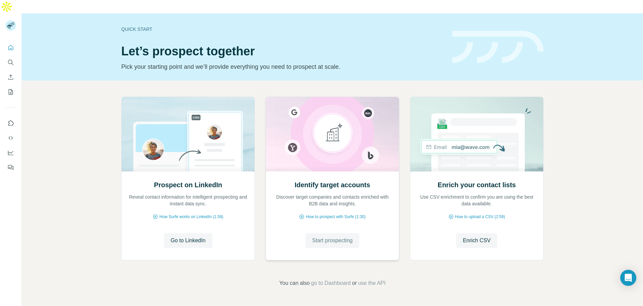
click at [339, 236] on span "Start prospecting" at bounding box center [332, 240] width 41 height 8
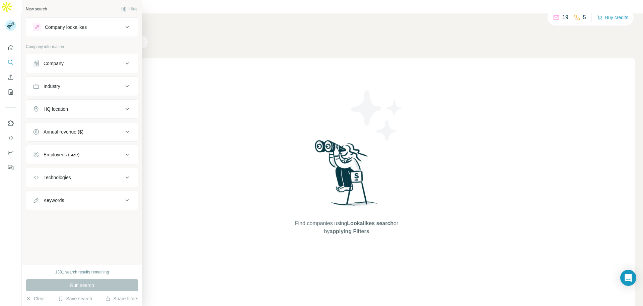
click at [67, 28] on div "Company lookalikes" at bounding box center [66, 27] width 42 height 7
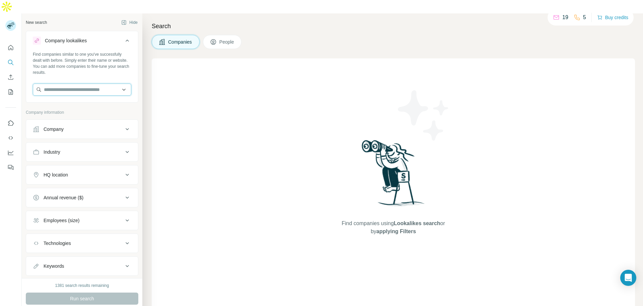
click at [69, 83] on input "text" at bounding box center [82, 89] width 99 height 12
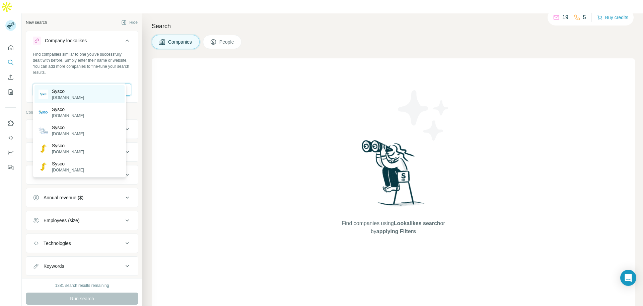
type input "*****"
click at [66, 96] on p "[DOMAIN_NAME]" at bounding box center [68, 98] width 32 height 6
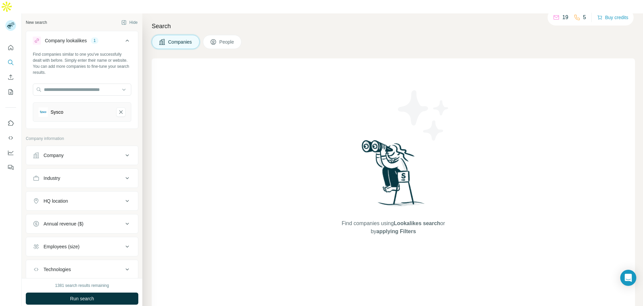
click at [78, 152] on div "Company" at bounding box center [78, 155] width 90 height 7
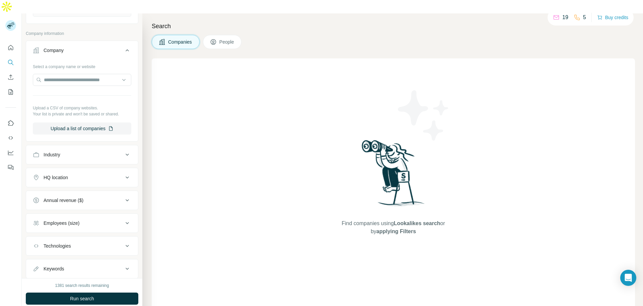
scroll to position [105, 0]
click at [78, 151] on div "Industry" at bounding box center [78, 154] width 90 height 7
click at [75, 167] on input at bounding box center [78, 170] width 83 height 7
click at [99, 105] on p "Upload a CSV of company websites." at bounding box center [82, 108] width 99 height 6
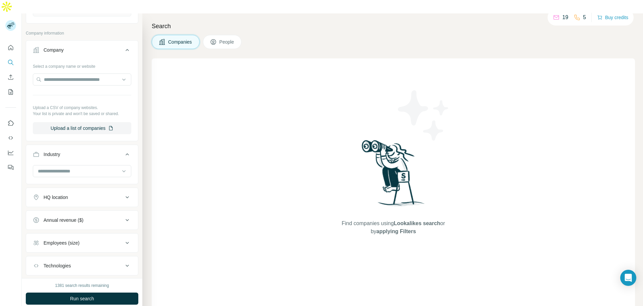
scroll to position [144, 0]
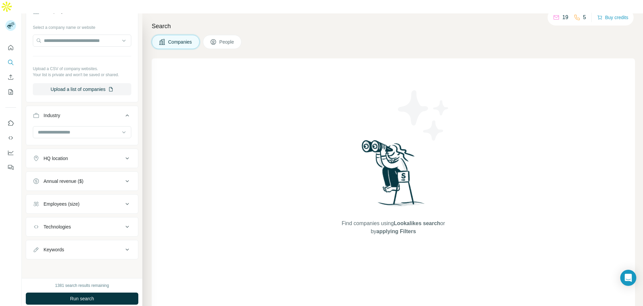
click at [126, 203] on icon at bounding box center [127, 204] width 3 height 2
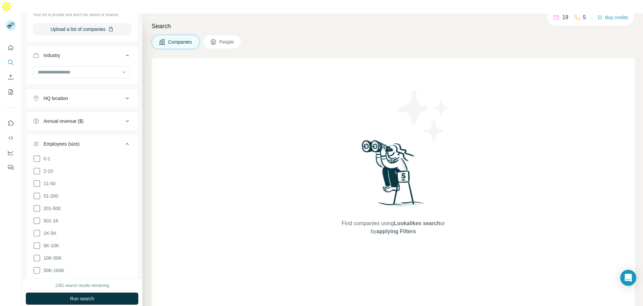
scroll to position [204, 0]
click at [37, 204] on icon at bounding box center [37, 208] width 8 height 8
click at [37, 216] on icon at bounding box center [37, 220] width 8 height 8
click at [38, 229] on icon at bounding box center [37, 233] width 8 height 8
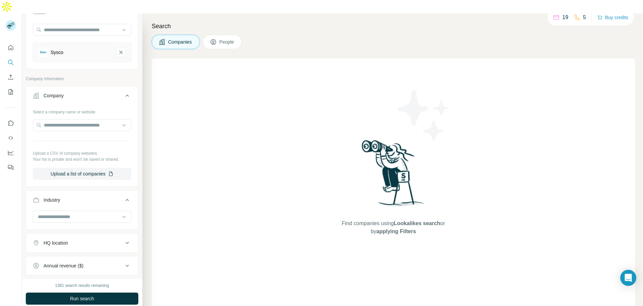
scroll to position [60, 0]
click at [232, 39] on span "People" at bounding box center [226, 42] width 15 height 7
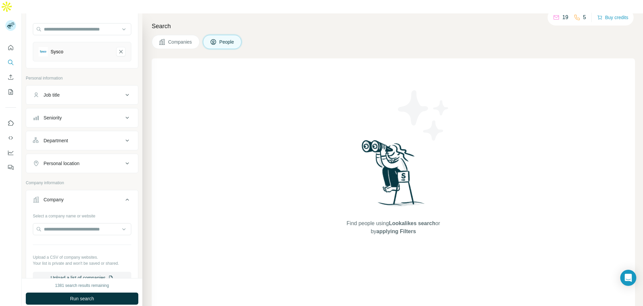
click at [123, 91] on icon at bounding box center [127, 95] width 8 height 8
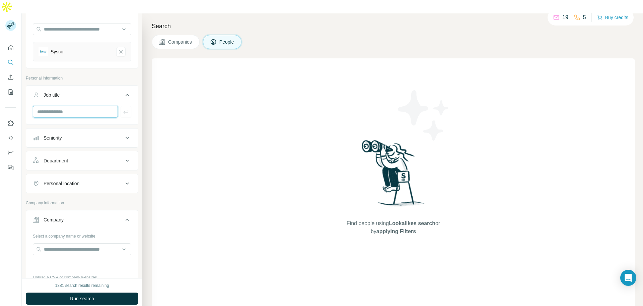
click at [88, 106] on input "text" at bounding box center [75, 112] width 85 height 12
type input "*****"
click at [85, 130] on button "Seniority" at bounding box center [82, 138] width 112 height 16
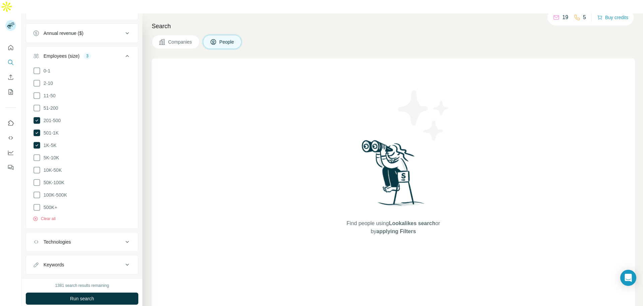
scroll to position [565, 0]
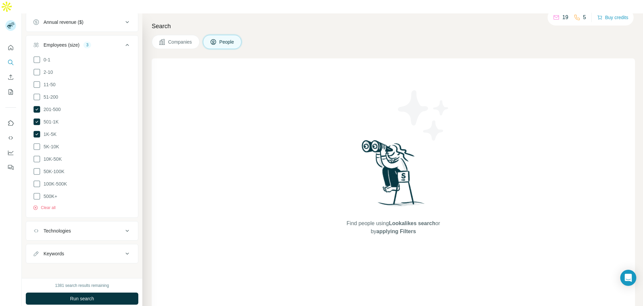
click at [98, 245] on button "Keywords" at bounding box center [82, 253] width 112 height 16
click at [85, 264] on input "text" at bounding box center [75, 270] width 85 height 12
type input "**********"
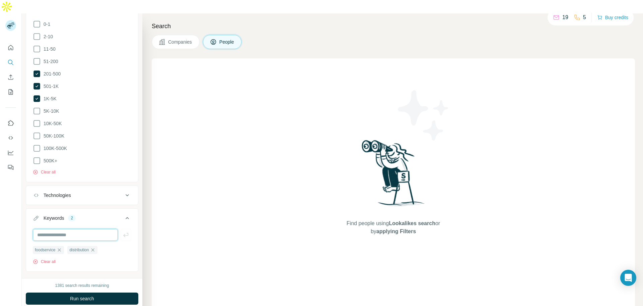
scroll to position [601, 0]
click at [49, 228] on input "text" at bounding box center [75, 234] width 85 height 12
type input "*********"
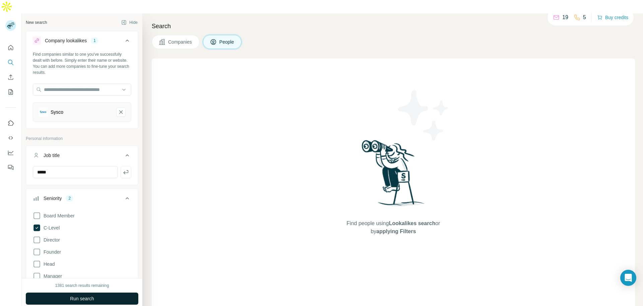
click at [86, 295] on span "Run search" at bounding box center [82, 298] width 24 height 7
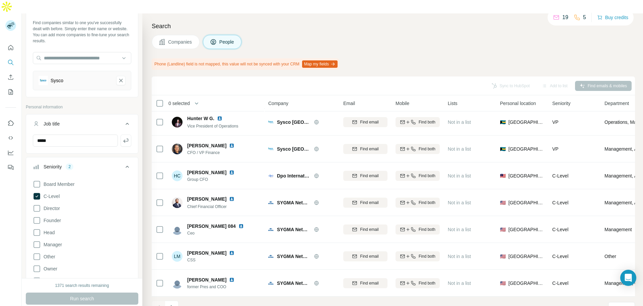
scroll to position [4, 0]
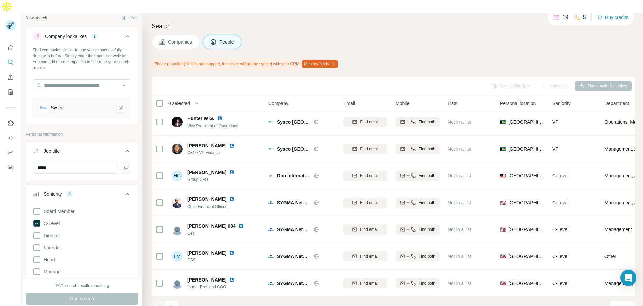
click at [123, 164] on icon "button" at bounding box center [126, 167] width 7 height 7
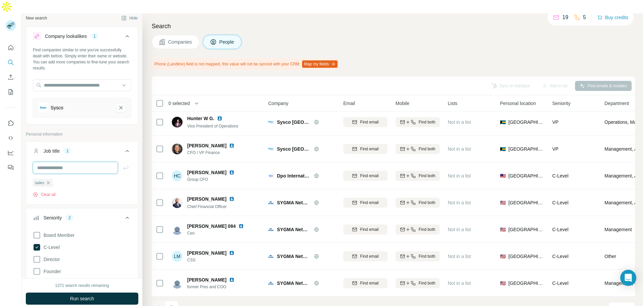
click at [64, 162] on input "text" at bounding box center [75, 168] width 85 height 12
click at [82, 295] on span "Run search" at bounding box center [82, 298] width 24 height 7
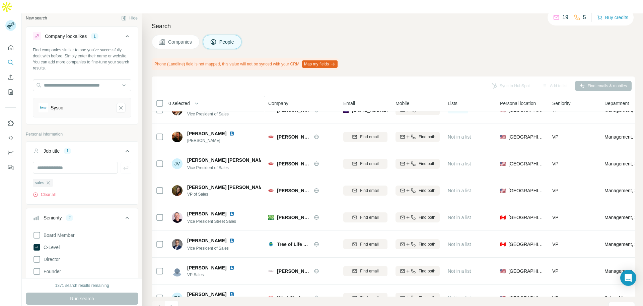
scroll to position [86, 0]
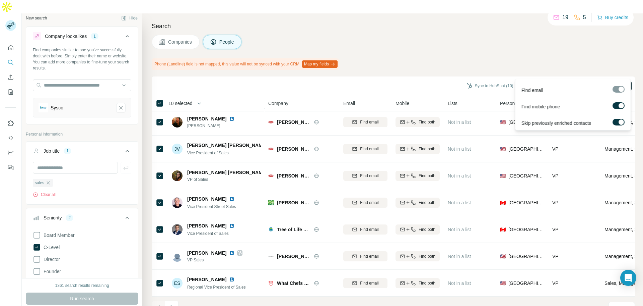
click at [576, 81] on button "Find emails & mobiles (10)" at bounding box center [599, 86] width 65 height 10
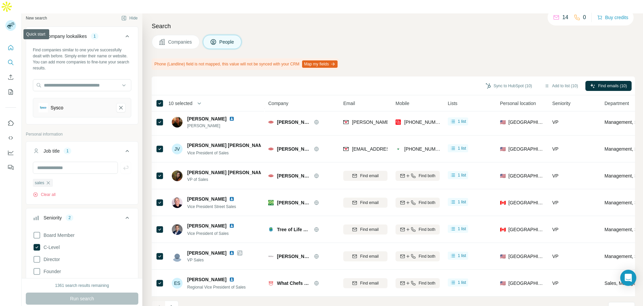
click at [9, 44] on icon "Quick start" at bounding box center [10, 47] width 7 height 7
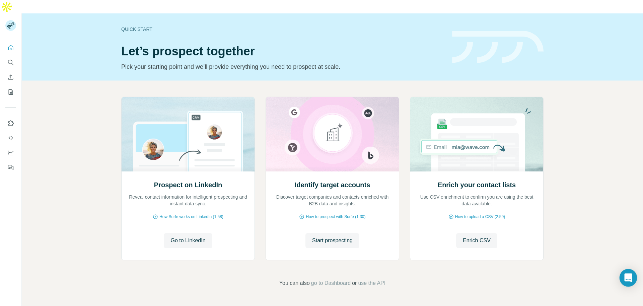
click at [627, 275] on icon "Open Intercom Messenger" at bounding box center [629, 277] width 8 height 9
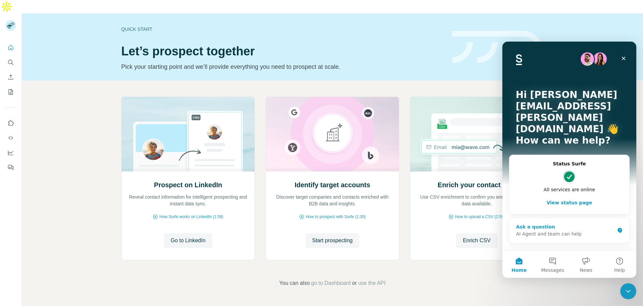
click at [536, 223] on div "Ask a question" at bounding box center [565, 226] width 99 height 7
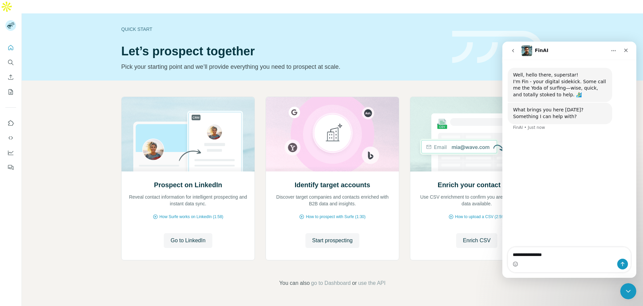
type textarea "**********"
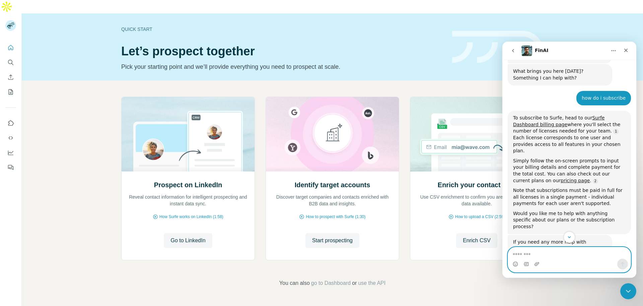
scroll to position [36, 0]
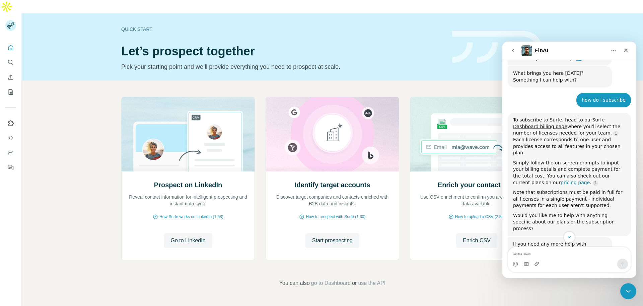
click at [561, 180] on link "pricing page" at bounding box center [575, 182] width 29 height 5
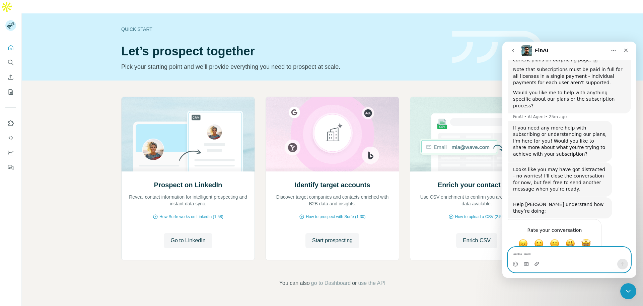
click at [550, 258] on textarea "Message…" at bounding box center [569, 252] width 123 height 11
type textarea "**********"
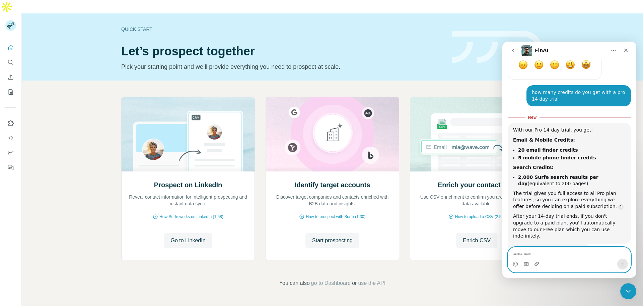
scroll to position [337, 0]
type textarea "***"
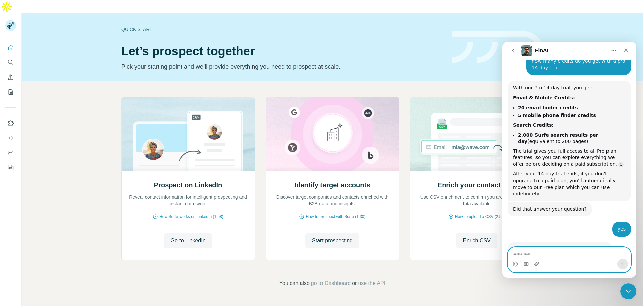
scroll to position [386, 0]
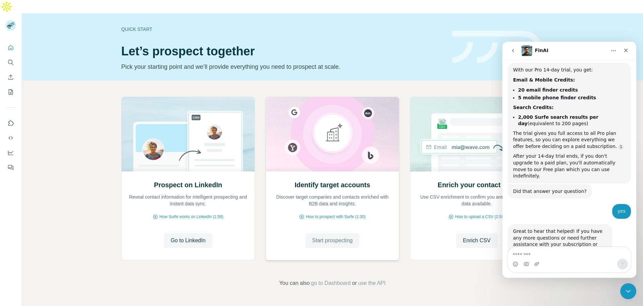
click at [327, 236] on span "Start prospecting" at bounding box center [332, 240] width 41 height 8
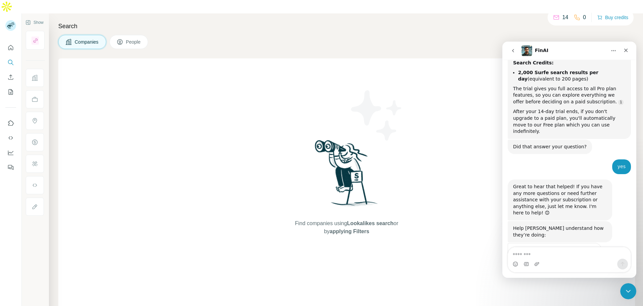
scroll to position [435, 0]
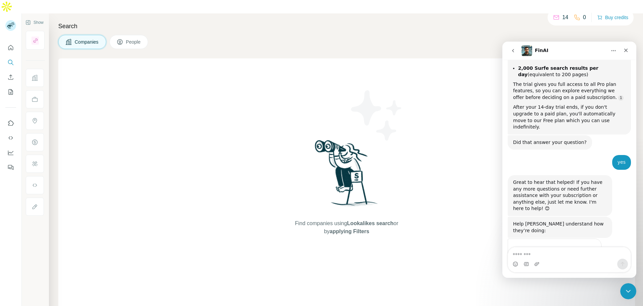
click at [571, 257] on span "Great" at bounding box center [571, 263] width 12 height 12
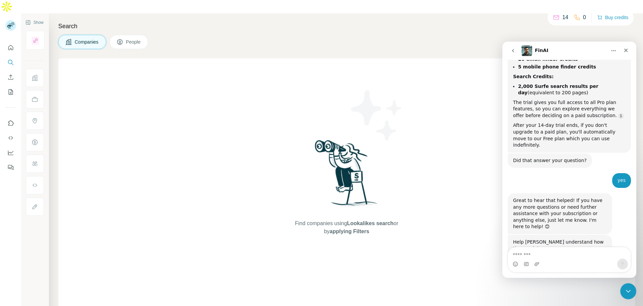
scroll to position [471, 0]
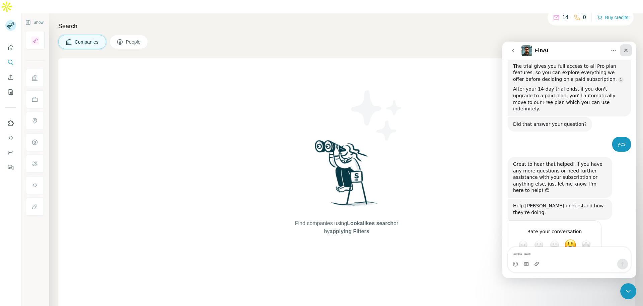
click at [625, 50] on icon "Close" at bounding box center [626, 50] width 5 height 5
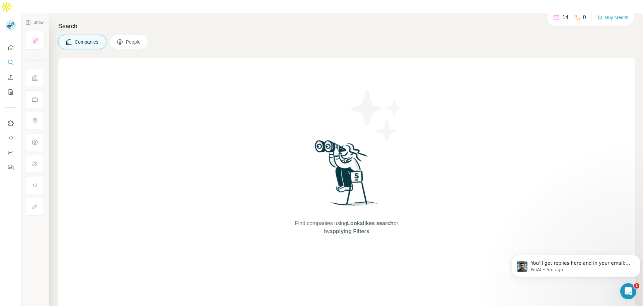
scroll to position [464, 0]
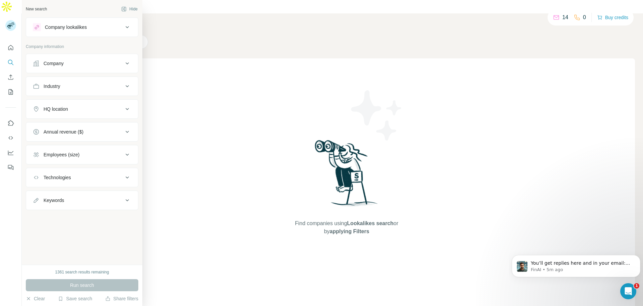
click at [81, 30] on div "Company lookalikes" at bounding box center [66, 27] width 42 height 7
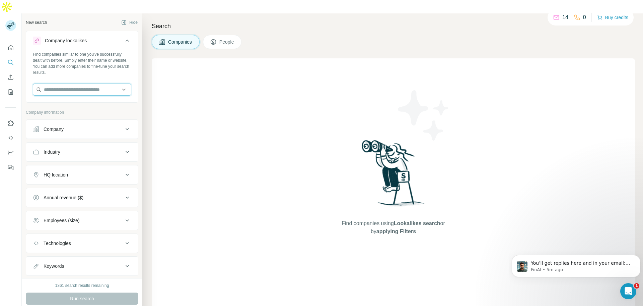
click at [74, 83] on input "text" at bounding box center [82, 89] width 99 height 12
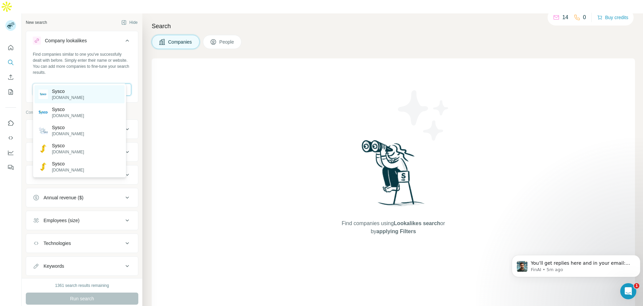
type input "*****"
click at [67, 95] on p "[DOMAIN_NAME]" at bounding box center [68, 98] width 32 height 6
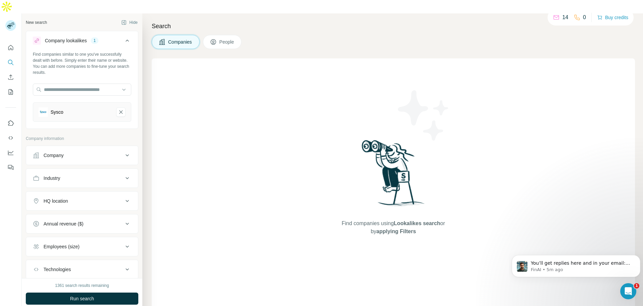
click at [123, 151] on icon at bounding box center [127, 155] width 8 height 8
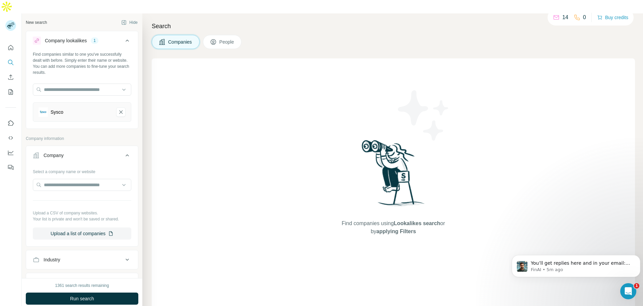
click at [123, 151] on icon at bounding box center [127, 155] width 8 height 8
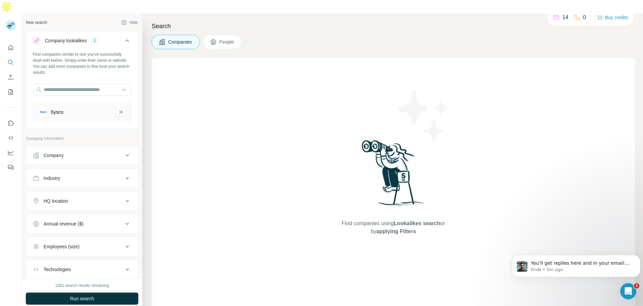
click at [123, 151] on icon at bounding box center [127, 155] width 8 height 8
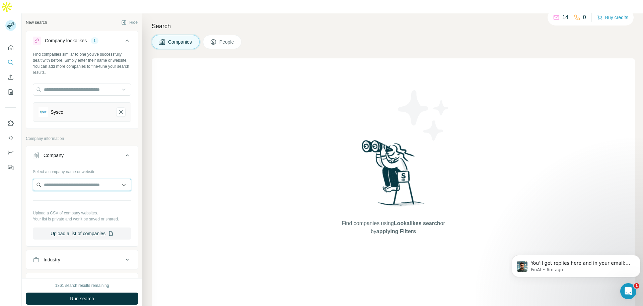
click at [88, 179] on input "text" at bounding box center [82, 185] width 99 height 12
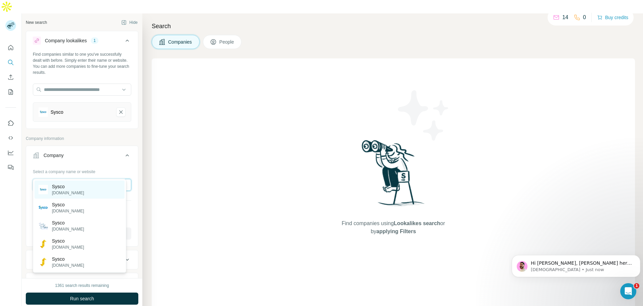
type input "*****"
click at [77, 183] on div "Sysco [DOMAIN_NAME]" at bounding box center [80, 189] width 90 height 18
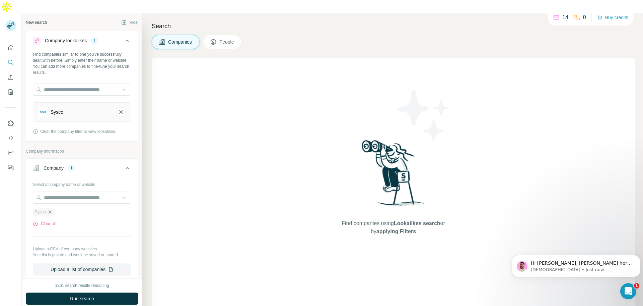
click at [53, 209] on icon "button" at bounding box center [49, 211] width 5 height 5
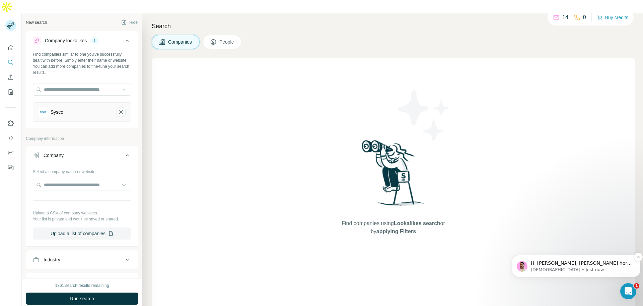
click at [547, 265] on p "Hi [PERSON_NAME], [PERSON_NAME] here 👋 I hope you're doing well and thank you f…" at bounding box center [581, 263] width 101 height 7
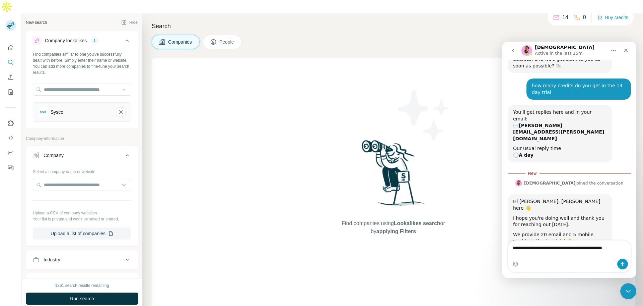
scroll to position [114, 0]
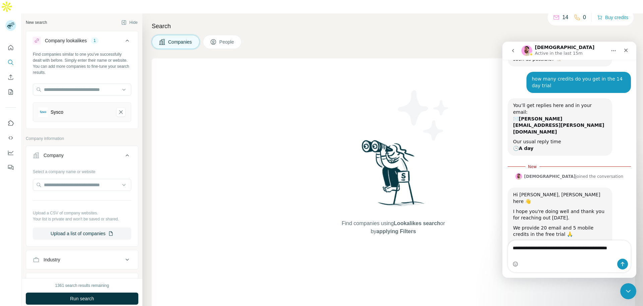
type textarea "**********"
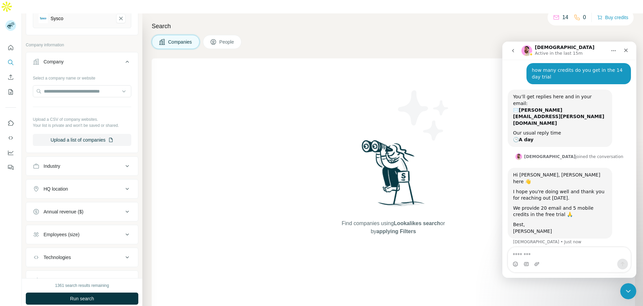
scroll to position [94, 0]
click at [123, 161] on icon at bounding box center [127, 165] width 8 height 8
click at [93, 178] on input at bounding box center [78, 181] width 83 height 7
click at [53, 162] on button "Industry" at bounding box center [82, 166] width 112 height 19
click at [50, 162] on div "Industry" at bounding box center [52, 165] width 17 height 7
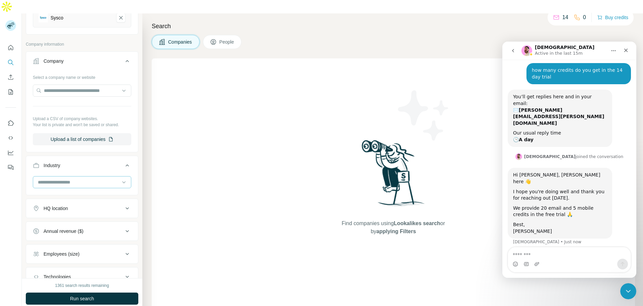
click at [43, 178] on input at bounding box center [78, 181] width 83 height 7
type input "****"
click at [44, 186] on p "Food and Beverage" at bounding box center [59, 183] width 41 height 7
click at [65, 178] on input at bounding box center [78, 181] width 83 height 7
click at [42, 176] on div at bounding box center [78, 181] width 83 height 11
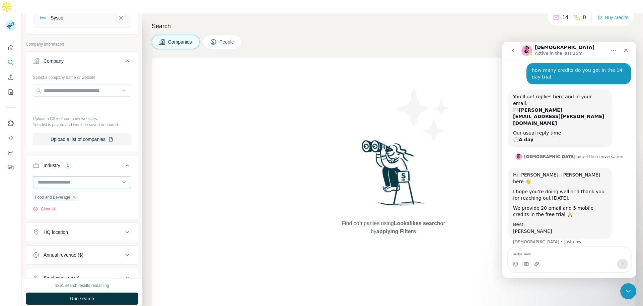
click at [38, 178] on input at bounding box center [78, 181] width 83 height 7
type input "****"
click at [49, 194] on p "Food Delivery" at bounding box center [53, 195] width 29 height 7
click at [48, 178] on input at bounding box center [78, 181] width 83 height 7
type input "****"
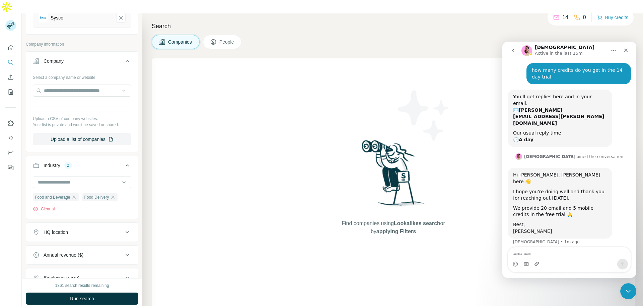
click at [124, 161] on icon at bounding box center [127, 165] width 8 height 8
click at [123, 230] on icon at bounding box center [127, 234] width 8 height 8
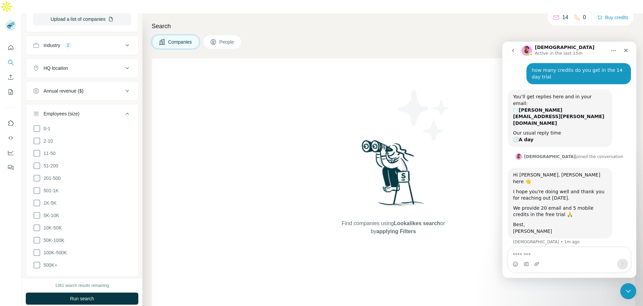
scroll to position [215, 0]
click at [38, 173] on icon at bounding box center [37, 177] width 8 height 8
click at [37, 186] on icon at bounding box center [37, 190] width 8 height 8
click at [36, 198] on icon at bounding box center [37, 202] width 8 height 8
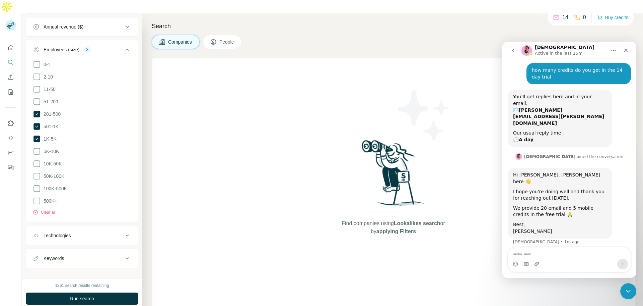
scroll to position [283, 0]
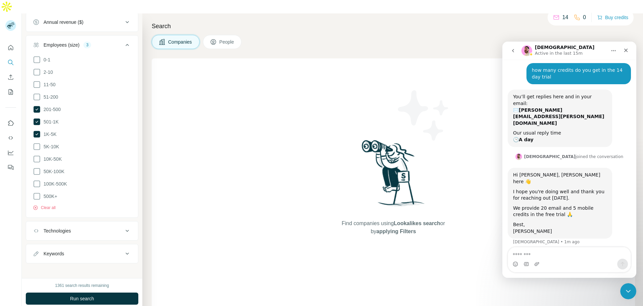
click at [123, 249] on icon at bounding box center [127, 253] width 8 height 8
click at [77, 264] on input "text" at bounding box center [75, 270] width 85 height 12
type input "**********"
click at [77, 264] on input "text" at bounding box center [75, 270] width 85 height 12
type input "*********"
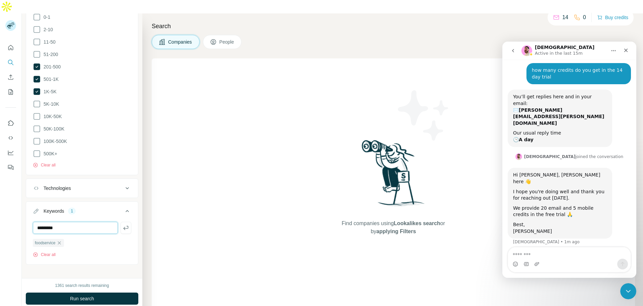
scroll to position [327, 0]
click at [123, 224] on icon "button" at bounding box center [125, 226] width 5 height 4
click at [86, 220] on input "text" at bounding box center [75, 226] width 85 height 12
type input "*"
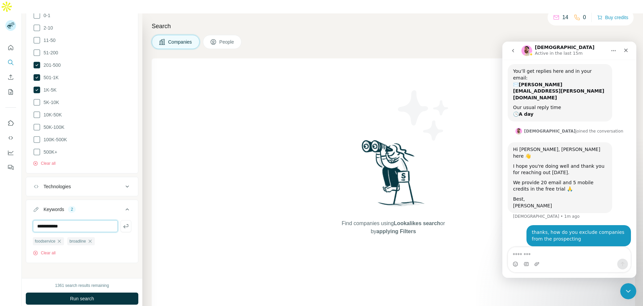
scroll to position [148, 0]
type input "**********"
click at [126, 208] on icon at bounding box center [127, 209] width 3 height 2
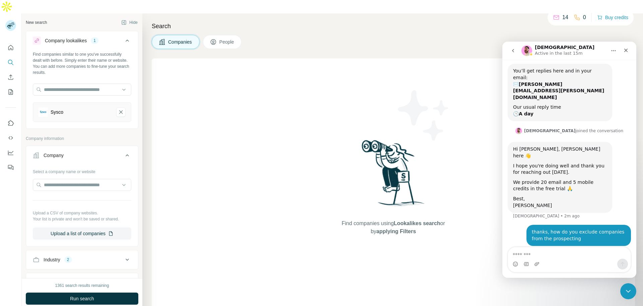
click at [224, 39] on span "People" at bounding box center [226, 42] width 15 height 7
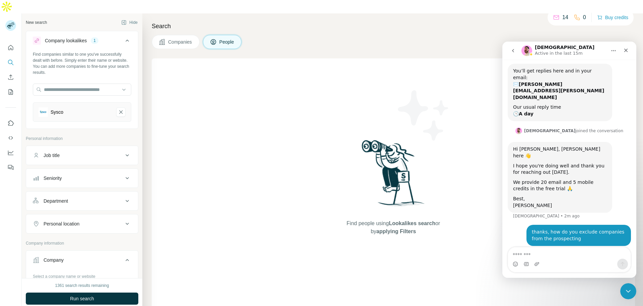
click at [224, 39] on span "People" at bounding box center [226, 42] width 15 height 7
click at [126, 154] on icon at bounding box center [127, 155] width 3 height 2
click at [88, 166] on input "text" at bounding box center [75, 172] width 85 height 12
type input "*****"
click at [123, 218] on icon at bounding box center [127, 222] width 8 height 8
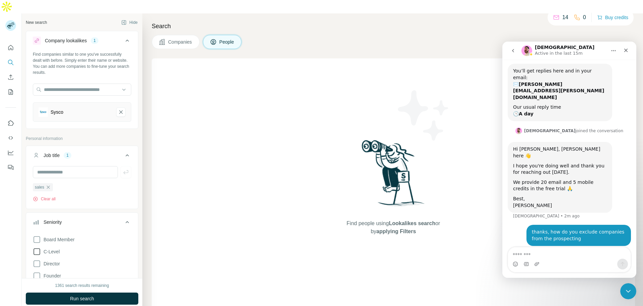
click at [53, 248] on span "C-Level" at bounding box center [50, 251] width 19 height 7
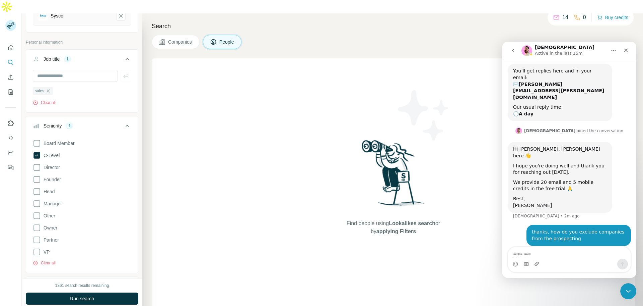
scroll to position [97, 0]
click at [34, 247] on icon at bounding box center [37, 251] width 8 height 8
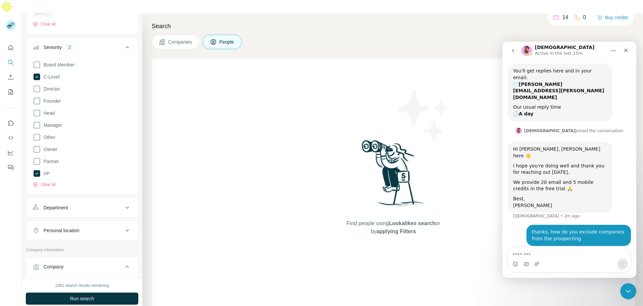
scroll to position [175, 0]
click at [115, 203] on div "Department" at bounding box center [78, 206] width 90 height 7
click at [90, 220] on input at bounding box center [78, 223] width 83 height 7
type input "*****"
click at [76, 227] on div "Sales" at bounding box center [80, 225] width 82 height 7
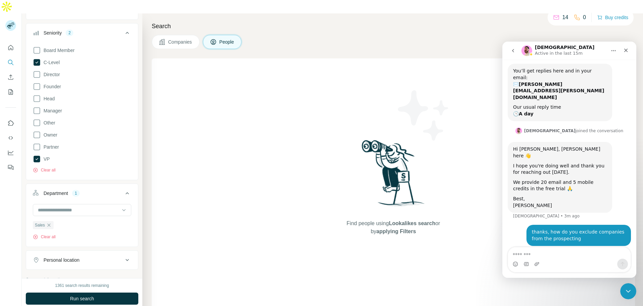
scroll to position [189, 0]
click at [185, 39] on span "Companies" at bounding box center [180, 42] width 24 height 7
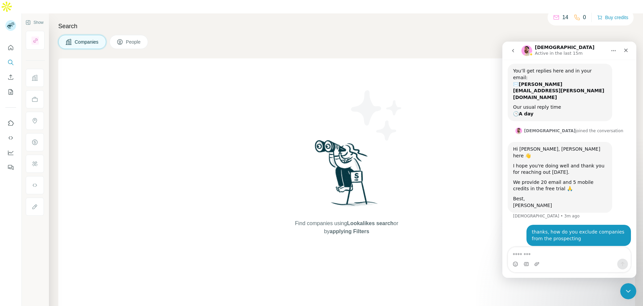
scroll to position [0, 0]
click at [92, 39] on span "Companies" at bounding box center [87, 42] width 24 height 7
click at [73, 35] on button "Companies" at bounding box center [82, 42] width 48 height 14
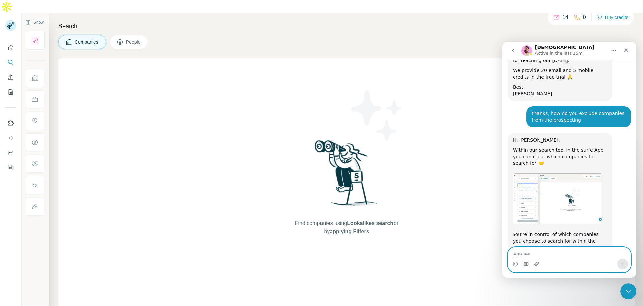
click at [536, 253] on textarea "Message…" at bounding box center [569, 252] width 123 height 11
type textarea "**********"
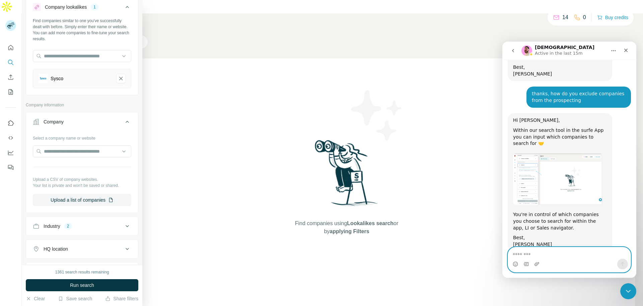
scroll to position [21, 0]
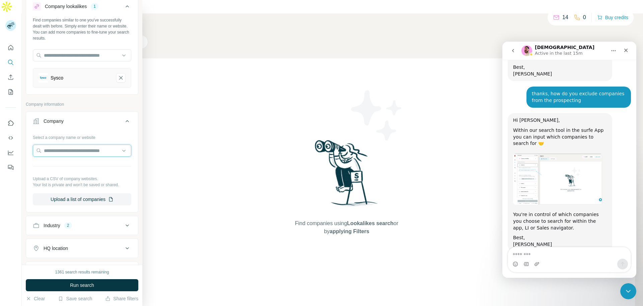
click at [87, 149] on input "text" at bounding box center [82, 150] width 99 height 12
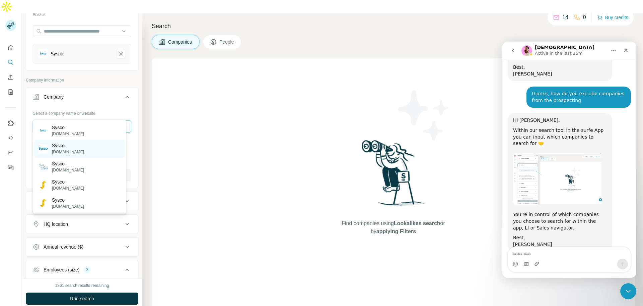
scroll to position [59, 0]
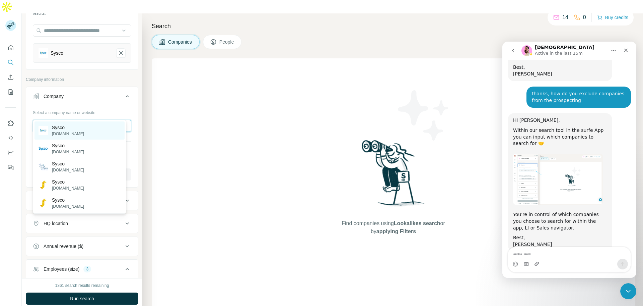
type input "*****"
click at [62, 128] on p "Sysco" at bounding box center [68, 127] width 32 height 7
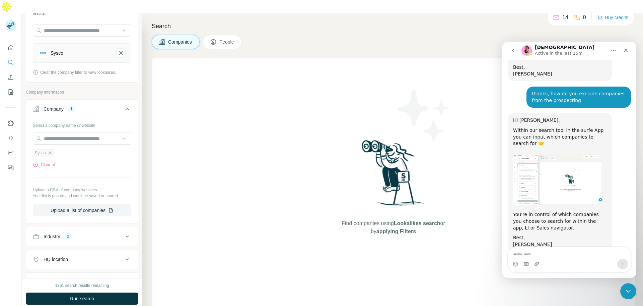
click at [44, 150] on span "Sysco" at bounding box center [40, 153] width 11 height 6
click at [50, 150] on icon "button" at bounding box center [49, 152] width 5 height 5
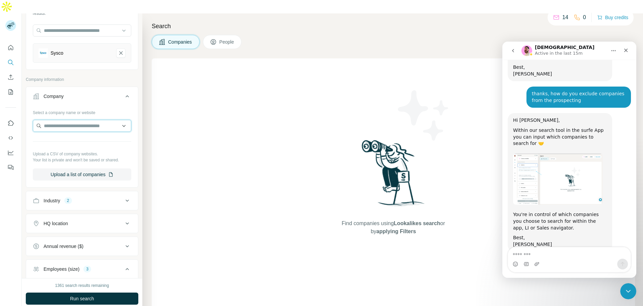
click at [60, 120] on input "text" at bounding box center [82, 126] width 99 height 12
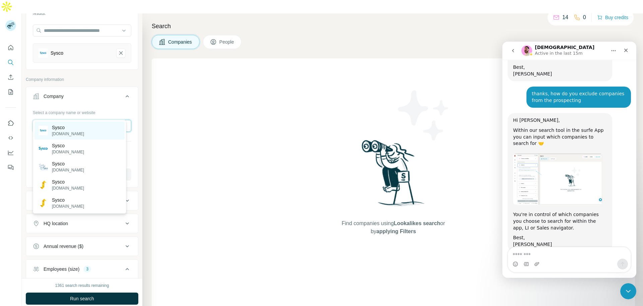
type input "*****"
click at [65, 129] on p "Sysco" at bounding box center [68, 127] width 32 height 7
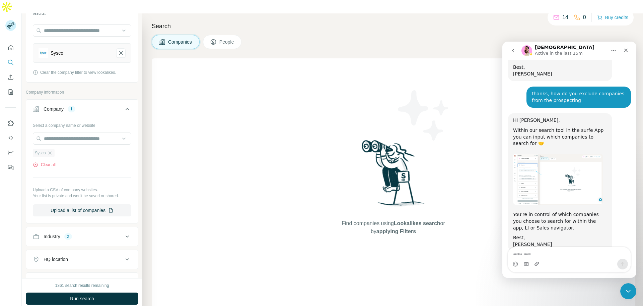
click at [40, 150] on span "Sysco" at bounding box center [40, 153] width 11 height 6
click at [51, 150] on icon "button" at bounding box center [49, 152] width 5 height 5
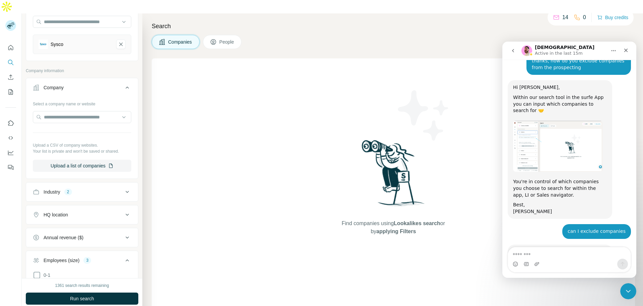
scroll to position [313, 0]
click at [626, 52] on icon "Close" at bounding box center [626, 50] width 5 height 5
